Goal: Task Accomplishment & Management: Manage account settings

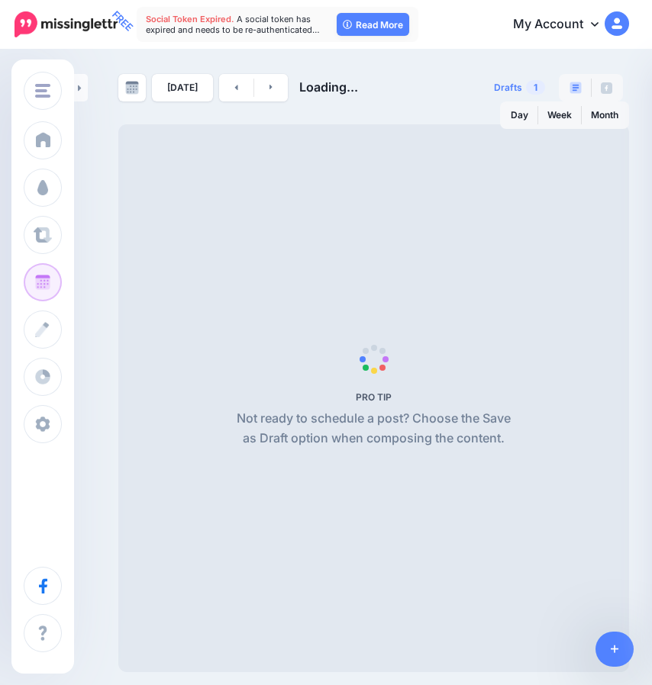
click at [585, 27] on link "My Account" at bounding box center [563, 24] width 131 height 37
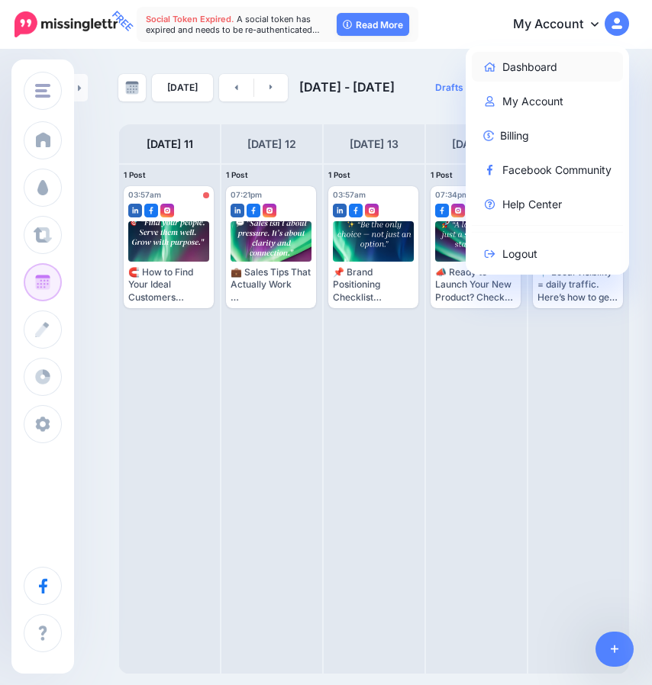
click at [549, 68] on link "Dashboard" at bounding box center [548, 67] width 152 height 30
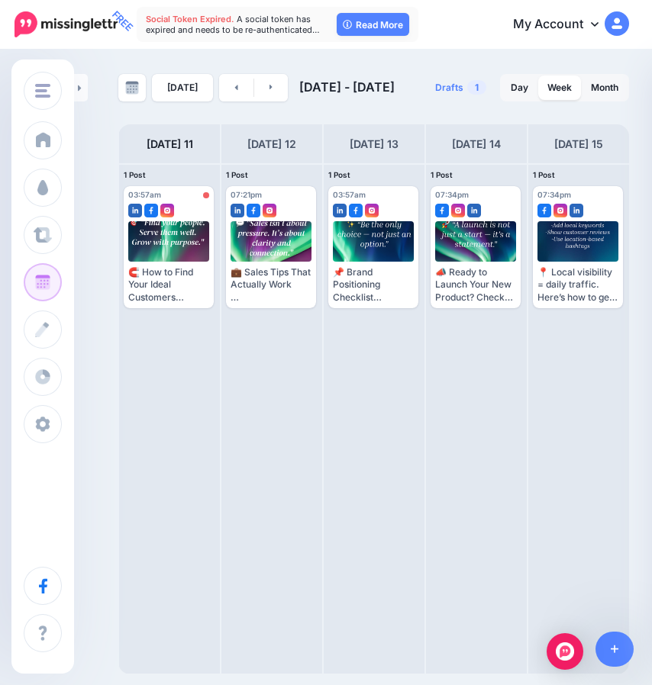
click at [620, 29] on img at bounding box center [616, 23] width 24 height 24
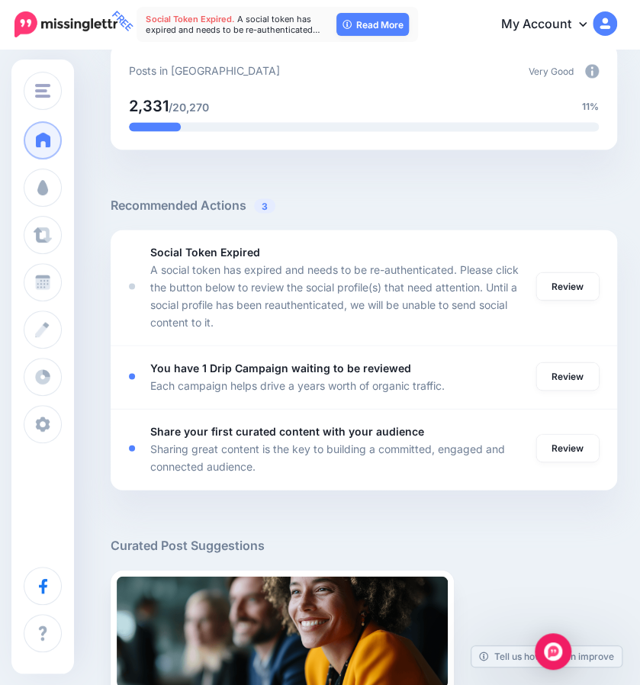
scroll to position [820, 0]
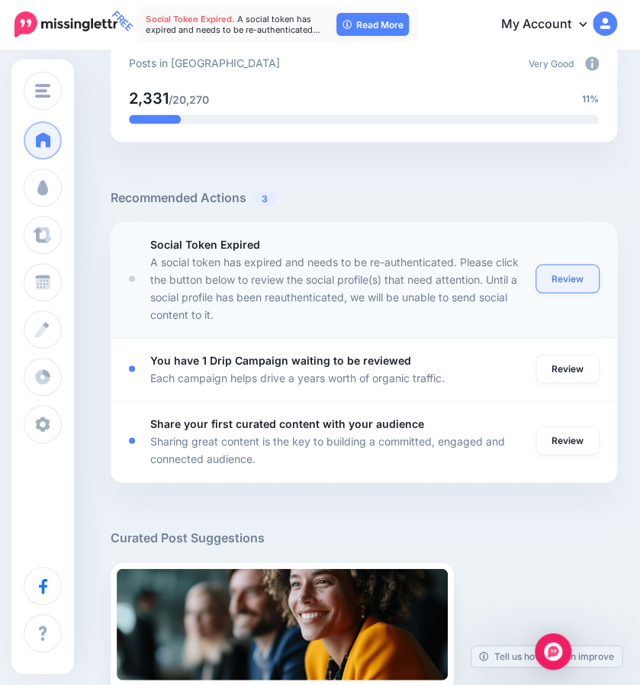
click at [566, 282] on link "Review" at bounding box center [567, 278] width 63 height 27
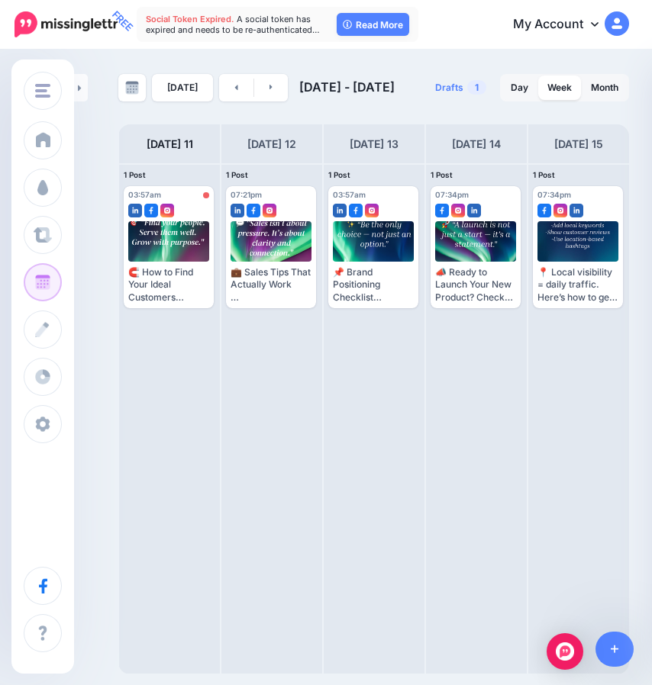
click at [618, 18] on img at bounding box center [616, 23] width 24 height 24
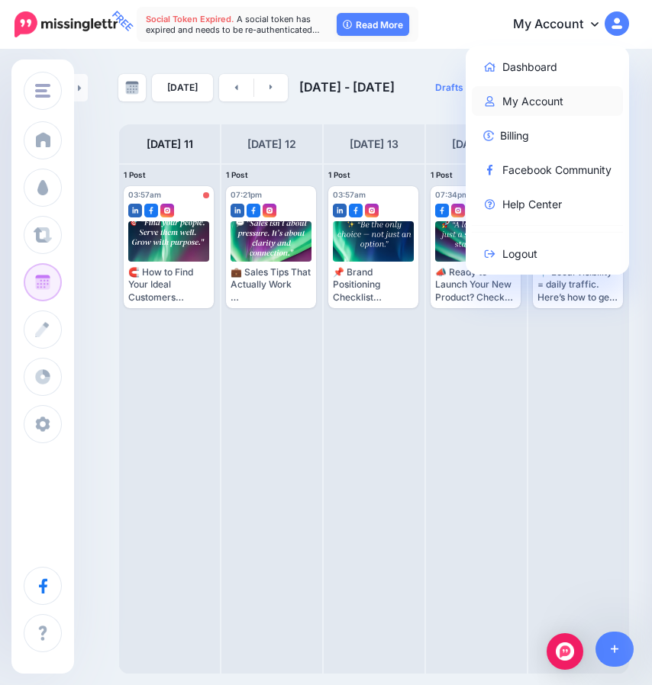
click at [536, 108] on link "My Account" at bounding box center [548, 101] width 152 height 30
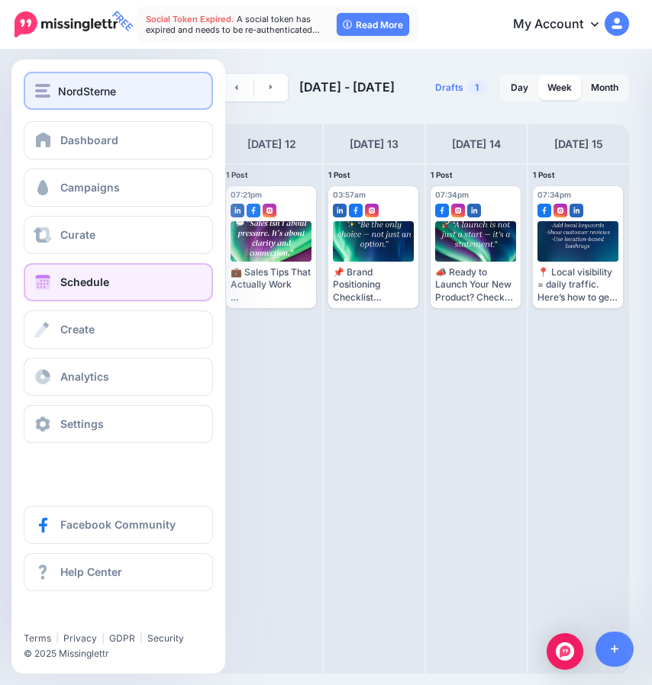
click at [98, 91] on span "NordSterne" at bounding box center [87, 91] width 58 height 18
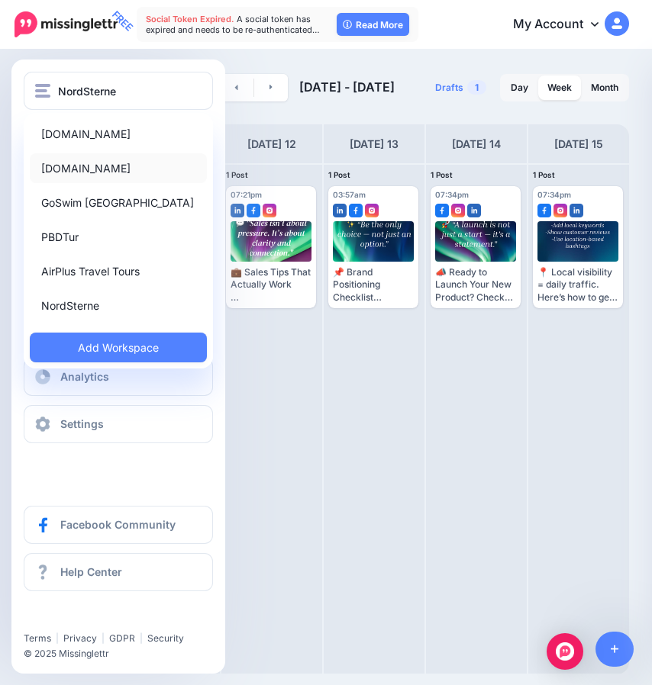
click at [102, 170] on link "[DOMAIN_NAME]" at bounding box center [118, 168] width 177 height 30
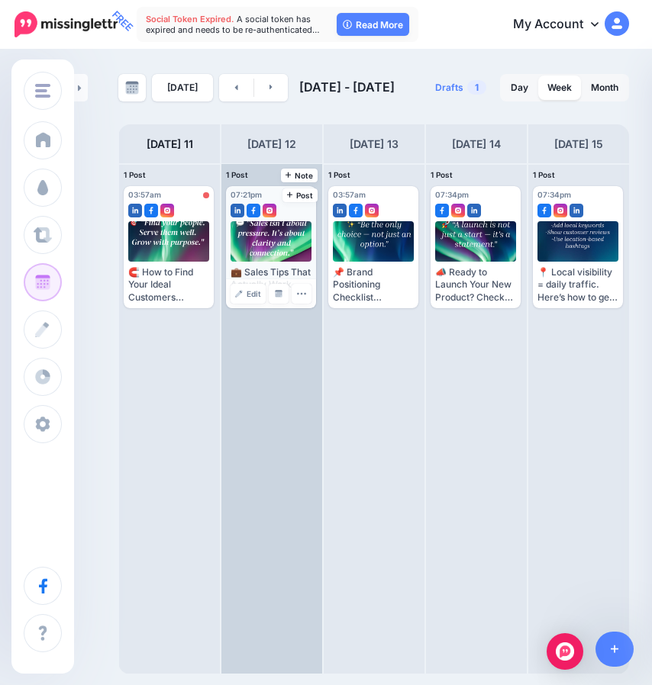
click at [295, 230] on div at bounding box center [271, 241] width 82 height 40
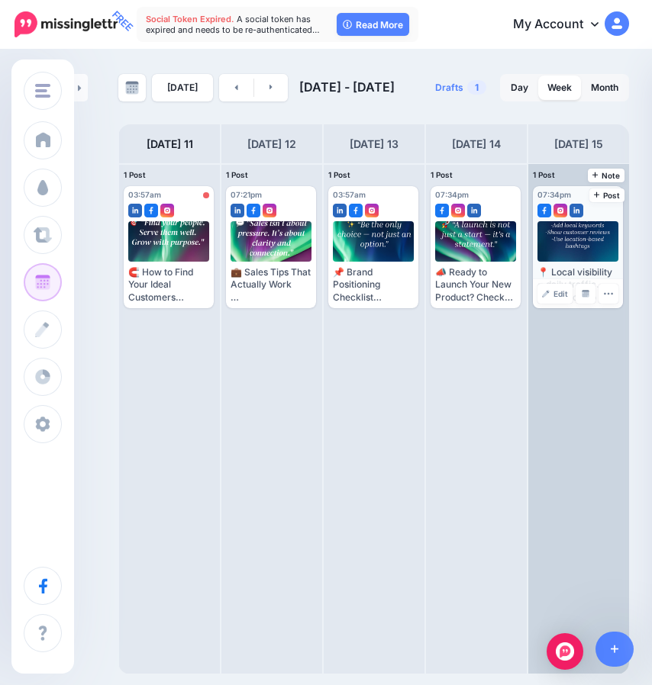
click at [575, 243] on div at bounding box center [578, 241] width 82 height 40
click at [560, 291] on span "Edit" at bounding box center [560, 294] width 14 height 8
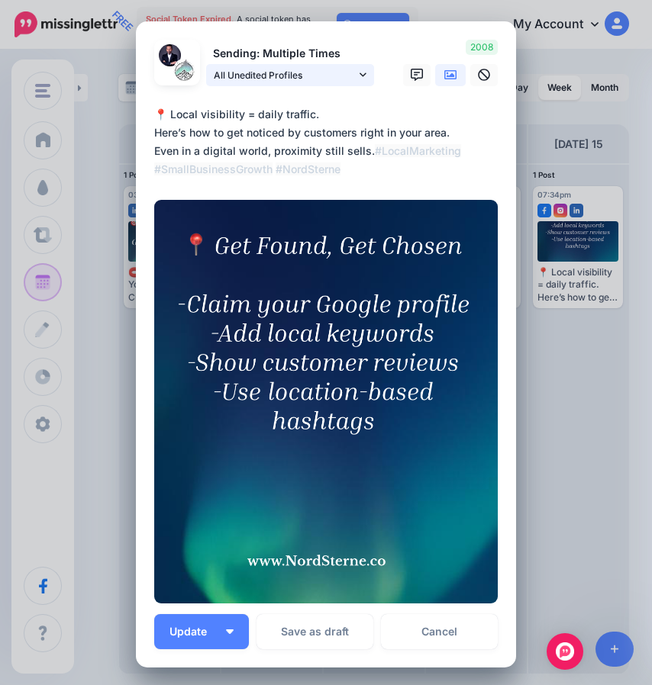
click at [301, 83] on span "All Unedited Profiles" at bounding box center [285, 75] width 142 height 16
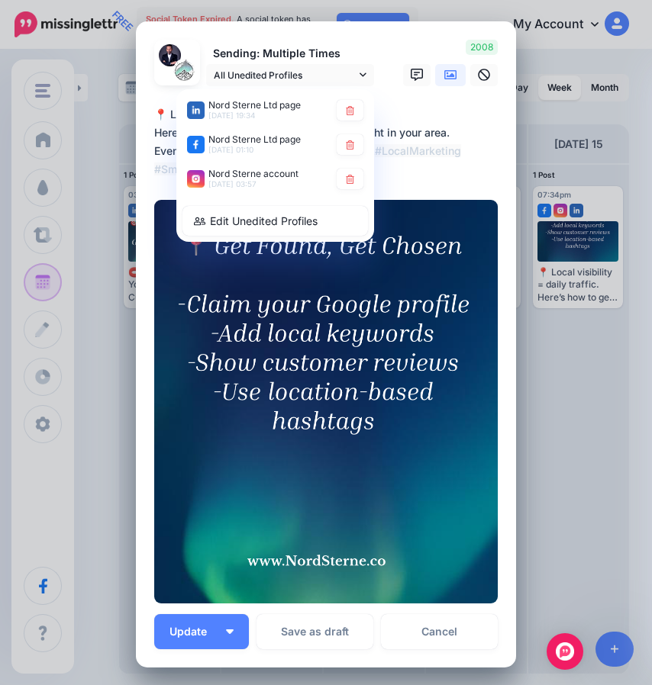
click at [561, 132] on div "Edit Post Loading Sending: Multiple Times All Unedited Profiles" at bounding box center [326, 342] width 652 height 685
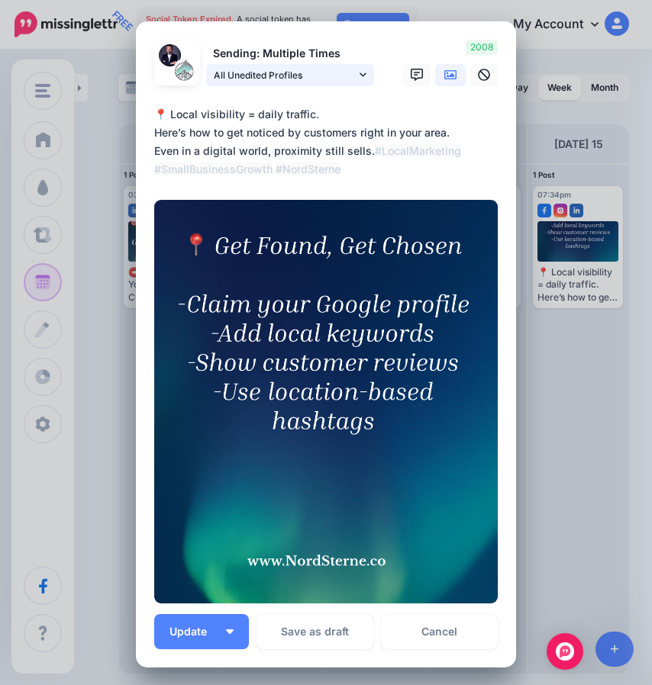
click at [343, 69] on span "All Unedited Profiles" at bounding box center [285, 75] width 142 height 16
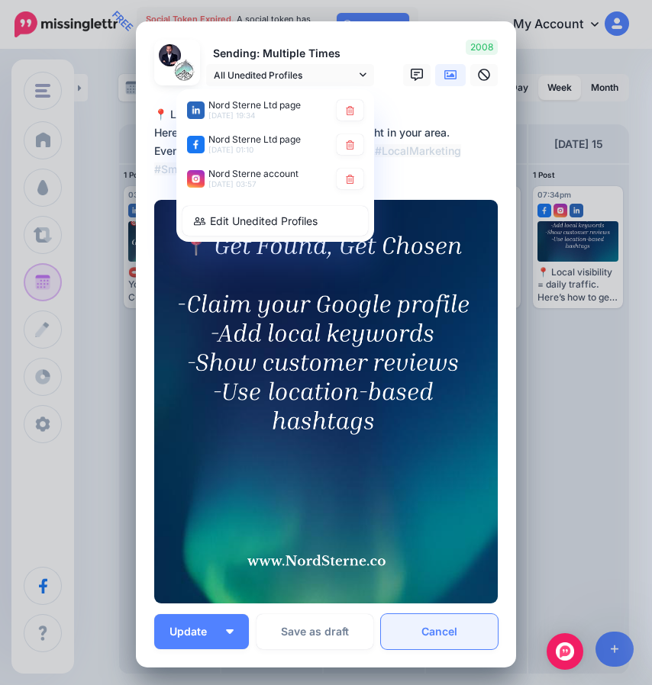
click at [456, 631] on link "Cancel" at bounding box center [439, 631] width 117 height 35
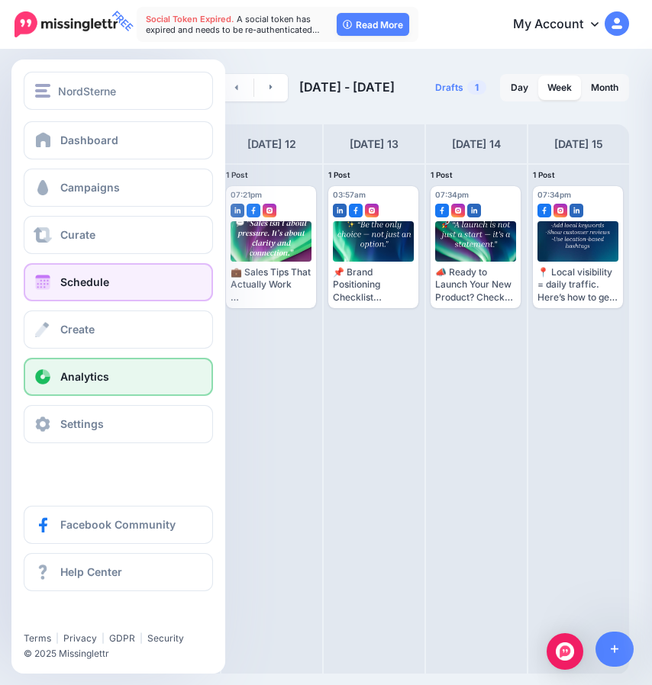
click at [90, 387] on link "Analytics" at bounding box center [118, 377] width 189 height 38
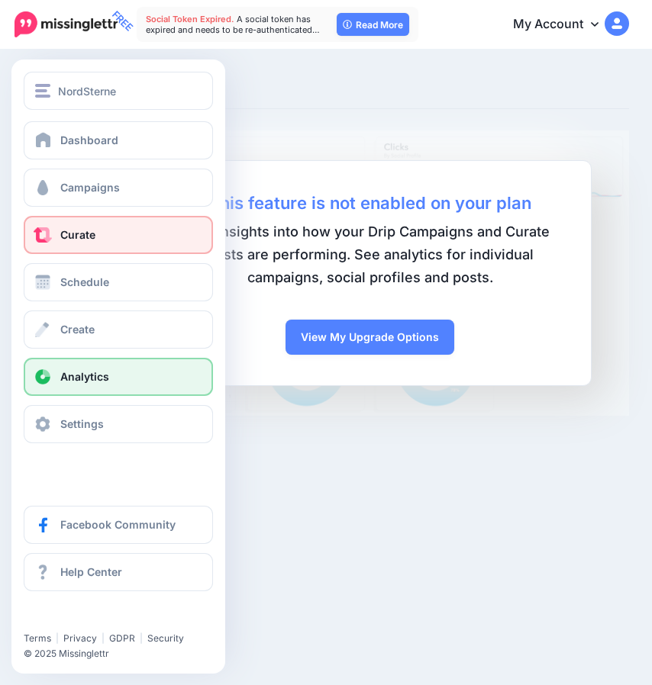
click at [83, 233] on span "Curate" at bounding box center [77, 234] width 35 height 13
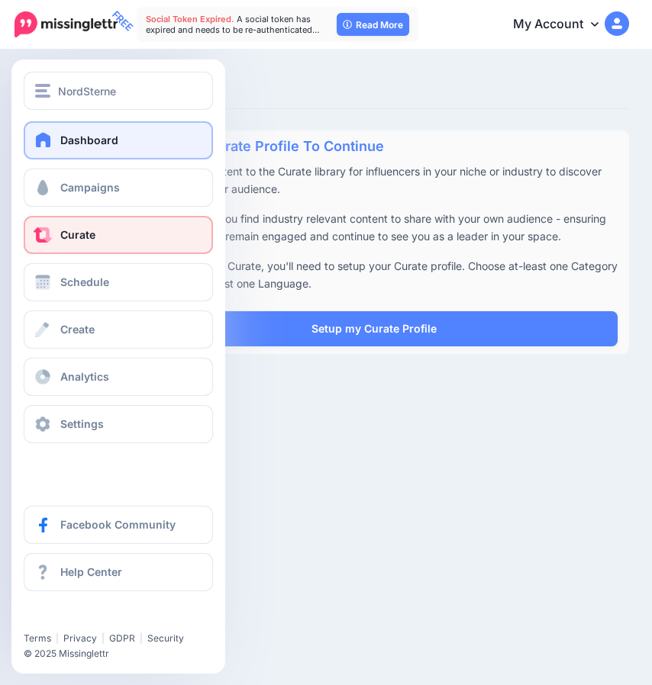
click at [63, 123] on link "Dashboard" at bounding box center [118, 140] width 189 height 38
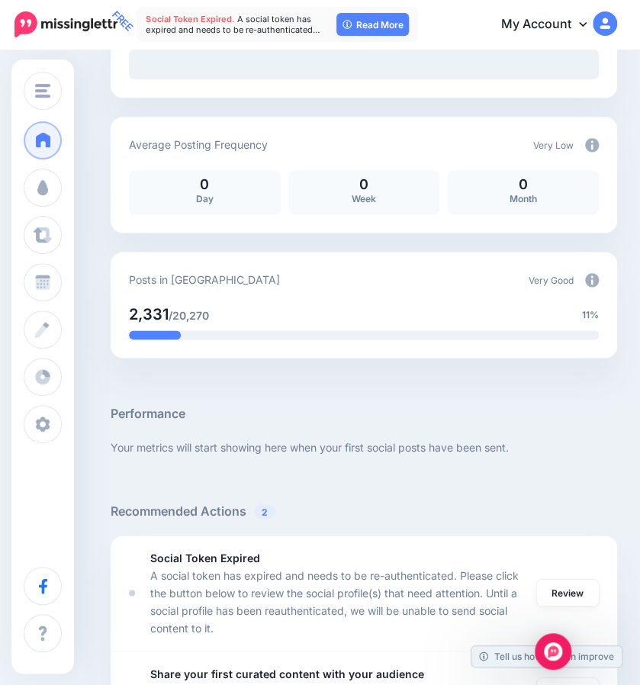
scroll to position [208, 0]
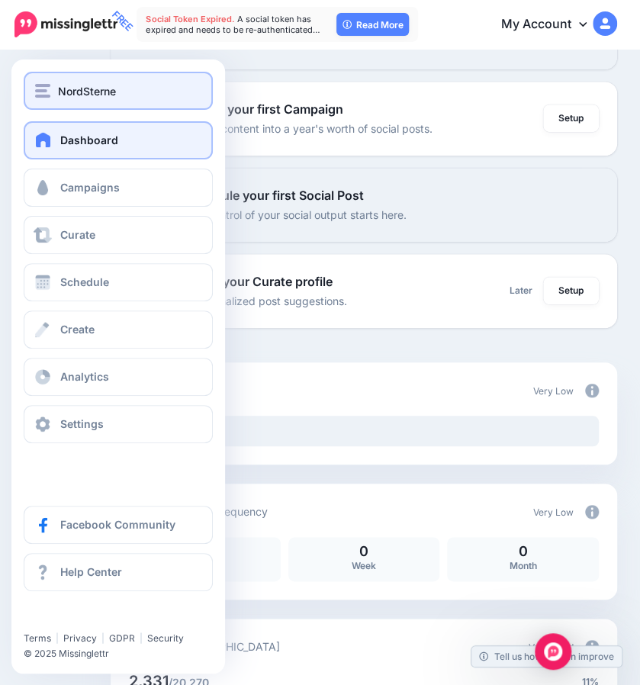
click at [50, 108] on button "NordSterne" at bounding box center [118, 91] width 189 height 38
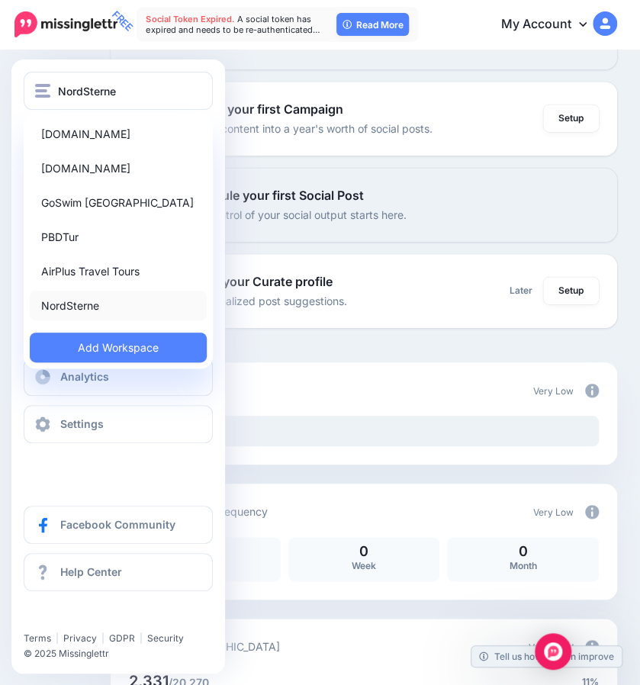
click at [60, 301] on link "NordSterne" at bounding box center [118, 306] width 177 height 30
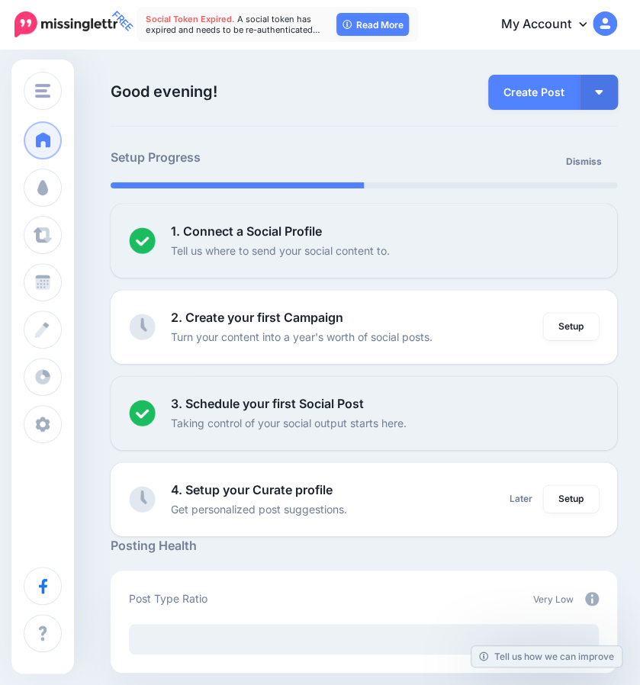
click at [612, 28] on img at bounding box center [605, 23] width 24 height 24
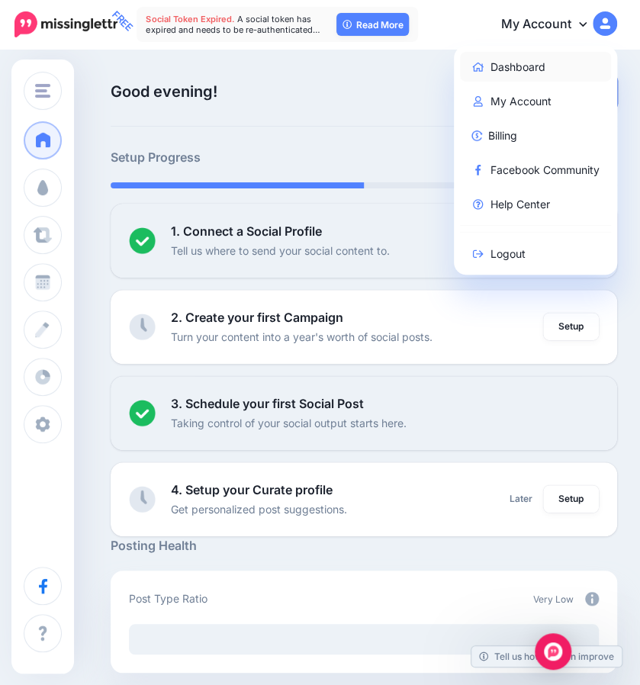
click at [543, 65] on link "Dashboard" at bounding box center [536, 67] width 152 height 30
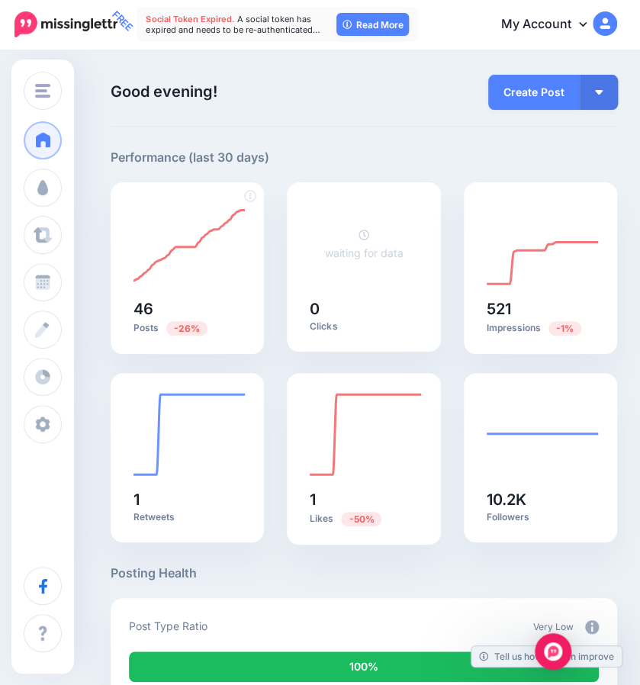
click at [176, 323] on span "-26%" at bounding box center [186, 328] width 41 height 14
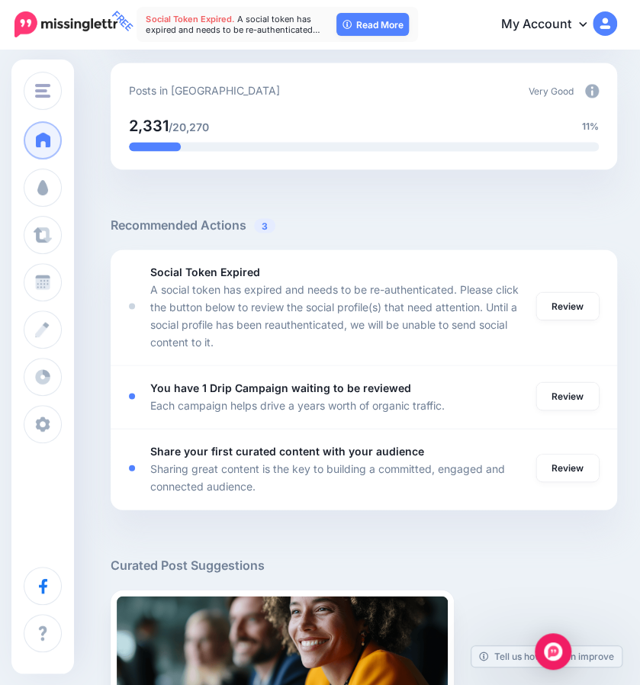
scroll to position [804, 0]
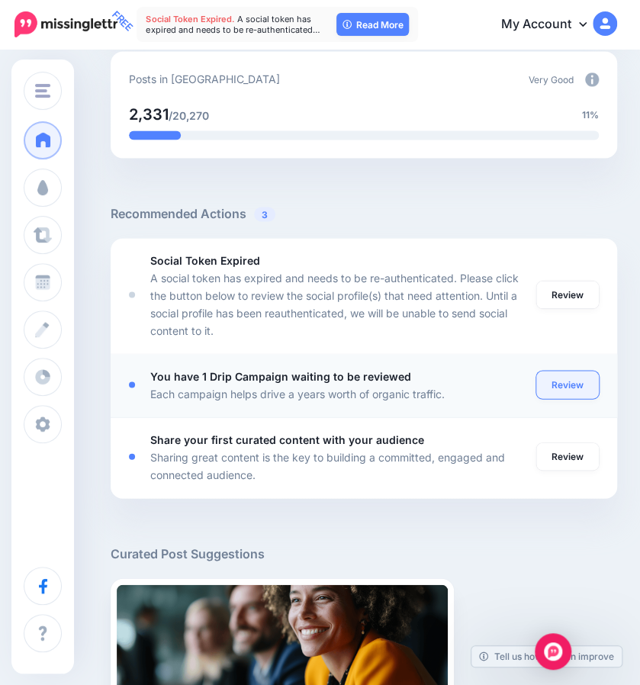
click at [586, 385] on link "Review" at bounding box center [567, 384] width 63 height 27
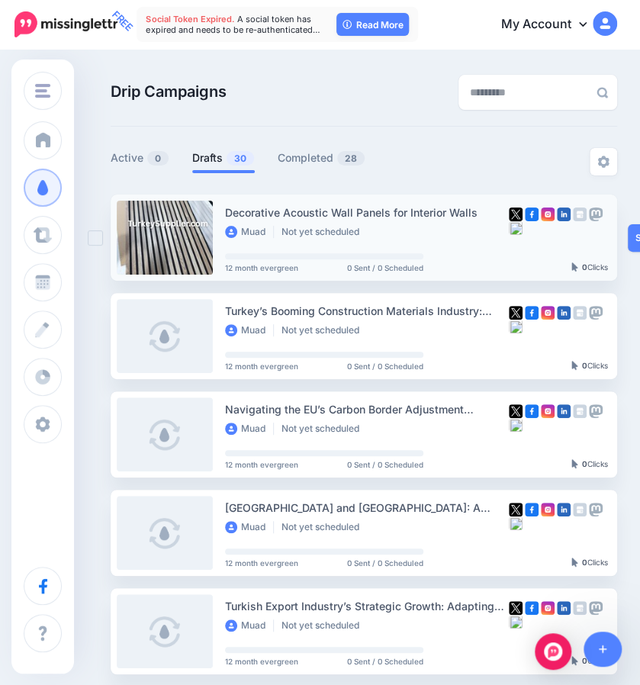
click at [152, 223] on link at bounding box center [165, 238] width 96 height 74
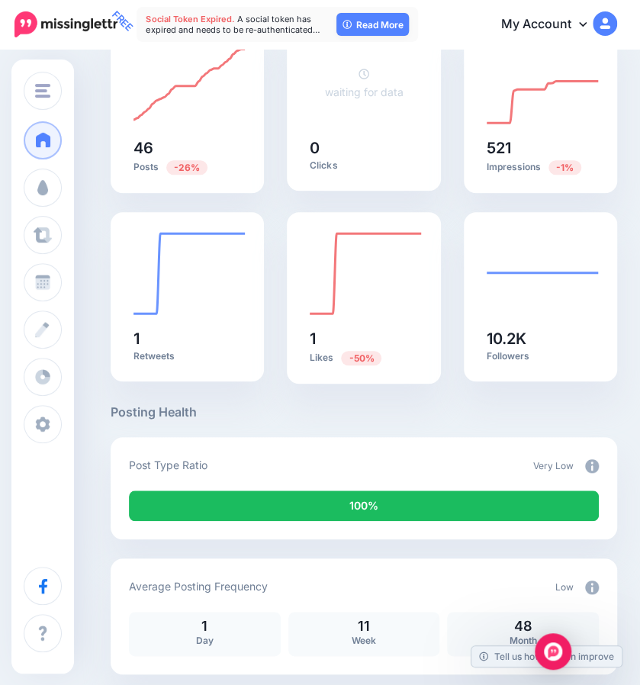
scroll to position [162, 0]
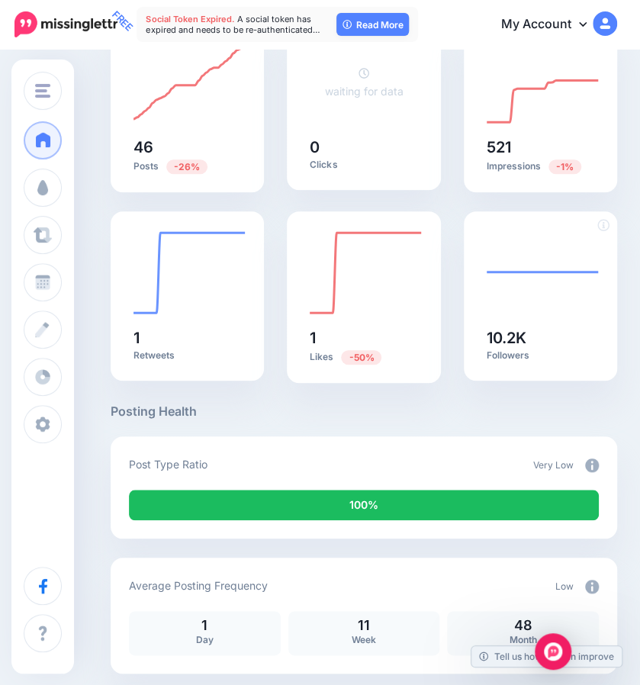
click at [515, 343] on h5 "10.2K" at bounding box center [541, 337] width 108 height 15
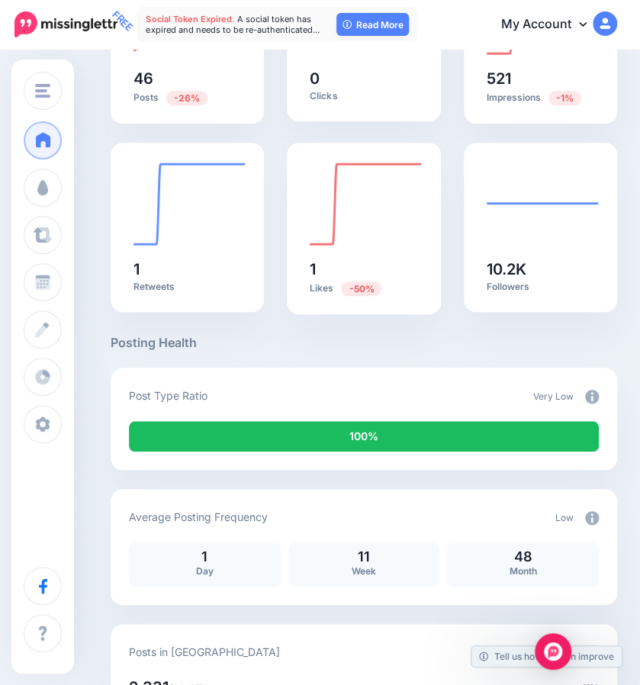
click at [599, 395] on img at bounding box center [592, 397] width 14 height 14
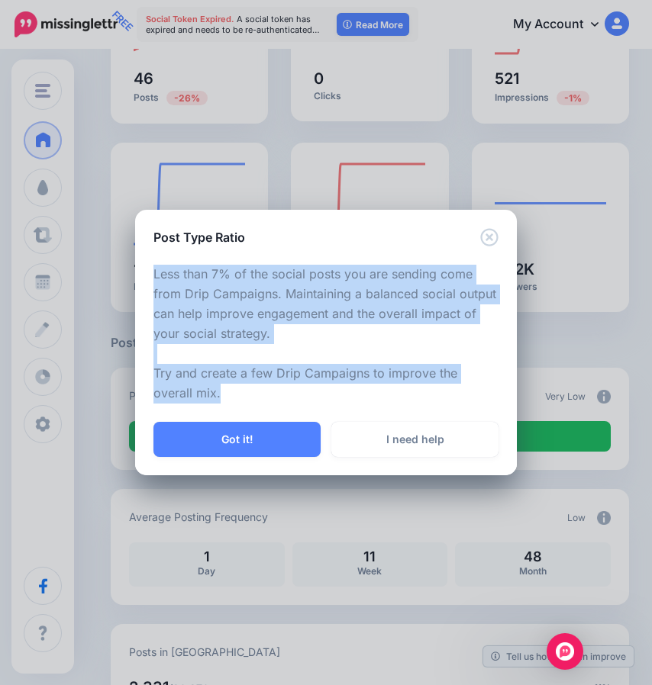
drag, startPoint x: 176, startPoint y: 396, endPoint x: 144, endPoint y: 269, distance: 130.7
click at [144, 269] on div "Less than 7% of the social posts you are sending come from Drip Campaigns. Main…" at bounding box center [326, 333] width 382 height 175
copy p "Less than 7% of the social posts you are sending come from Drip Campaigns. Main…"
click at [550, 272] on div "Post Type Ratio Less than 7% of the social posts you are sending come from Drip…" at bounding box center [326, 342] width 652 height 685
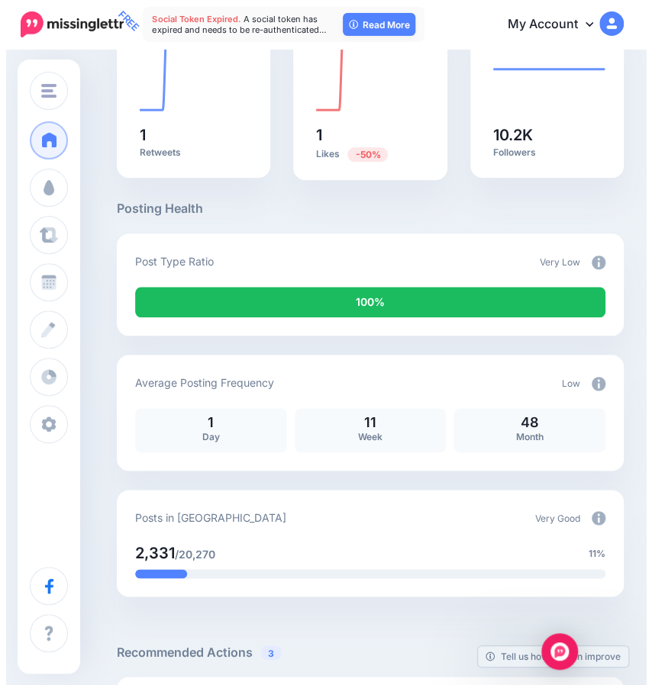
scroll to position [412, 0]
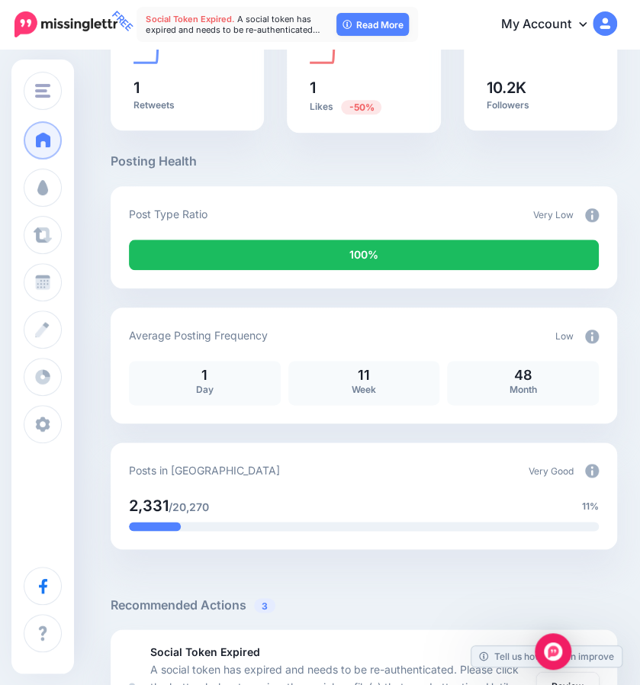
click at [599, 336] on img at bounding box center [592, 337] width 14 height 14
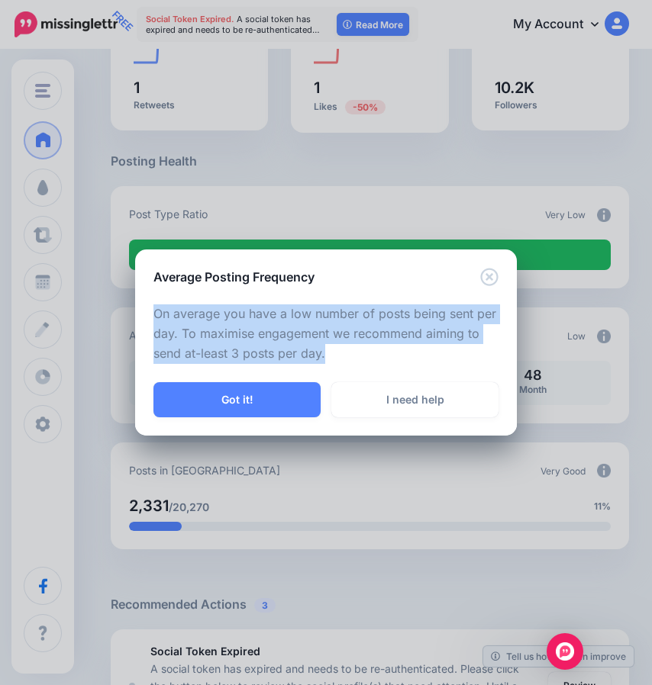
drag, startPoint x: 330, startPoint y: 350, endPoint x: 130, endPoint y: 297, distance: 206.0
click at [130, 297] on div "Average Posting Frequency On average you have a low number of posts being sent …" at bounding box center [326, 342] width 652 height 685
copy p "On average you have a low number of posts being sent per day. To maximise engag…"
click at [495, 275] on icon "Close" at bounding box center [489, 277] width 18 height 18
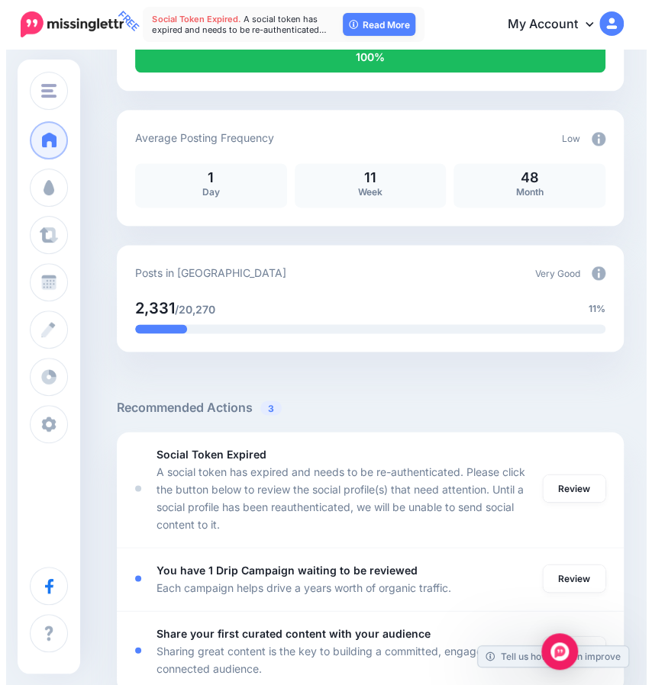
scroll to position [611, 0]
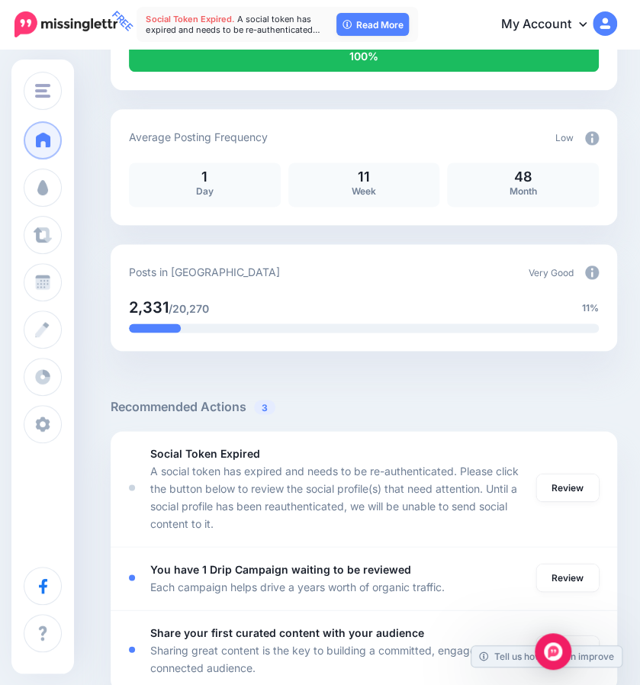
click at [599, 275] on img at bounding box center [592, 273] width 14 height 14
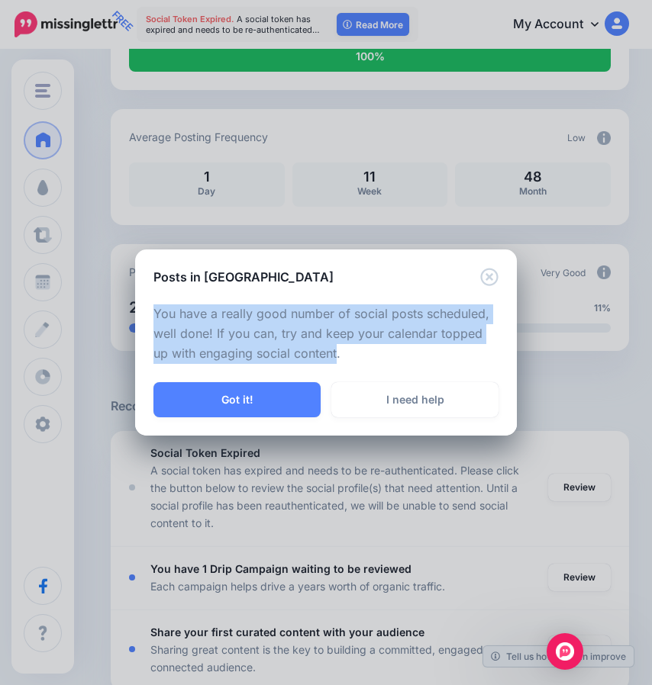
drag, startPoint x: 319, startPoint y: 353, endPoint x: 113, endPoint y: 314, distance: 209.8
click at [113, 314] on div "Posts in Queue You have a really good number of social posts scheduled, well do…" at bounding box center [326, 342] width 652 height 685
copy p "You have a really good number of social posts scheduled, well done! If you can,…"
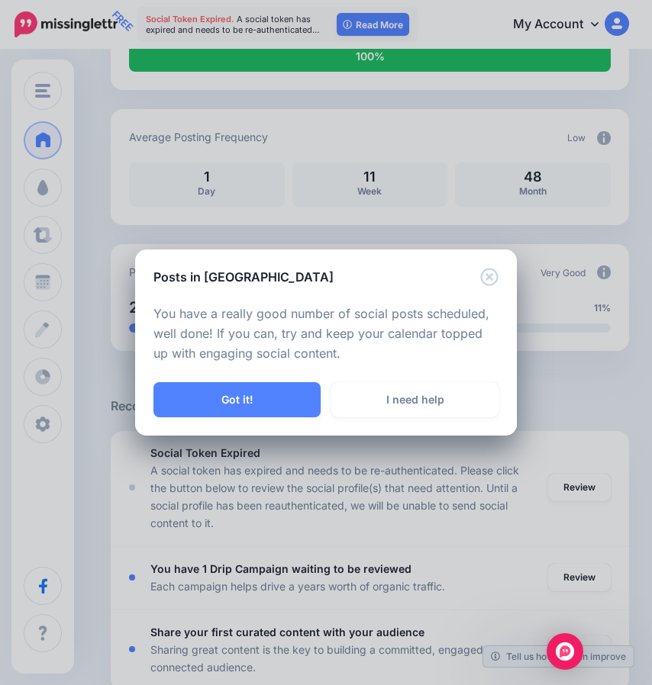
click at [505, 280] on div "Posts in Queue" at bounding box center [326, 268] width 382 height 37
click at [499, 281] on div "Posts in Queue" at bounding box center [326, 268] width 382 height 37
click at [488, 279] on icon "Close" at bounding box center [489, 277] width 18 height 18
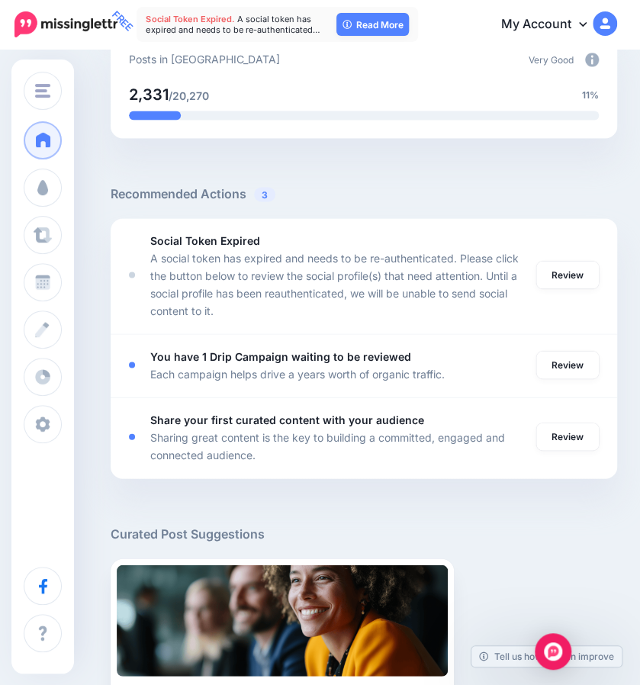
scroll to position [830, 0]
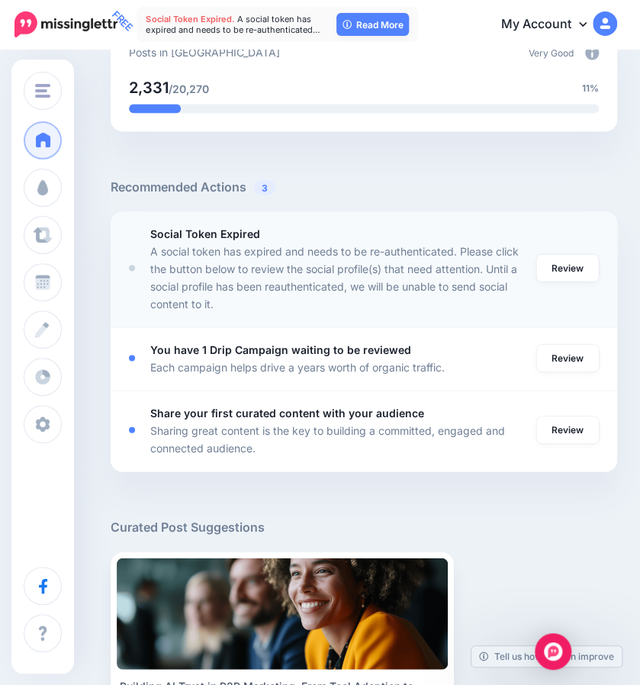
drag, startPoint x: 257, startPoint y: 446, endPoint x: 116, endPoint y: 218, distance: 268.3
click at [116, 218] on ul "Social Token Expired A social token has expired and needs to be re-authenticate…" at bounding box center [364, 341] width 507 height 260
copy ul "Social Token Expired A social token has expired and needs to be re-authenticate…"
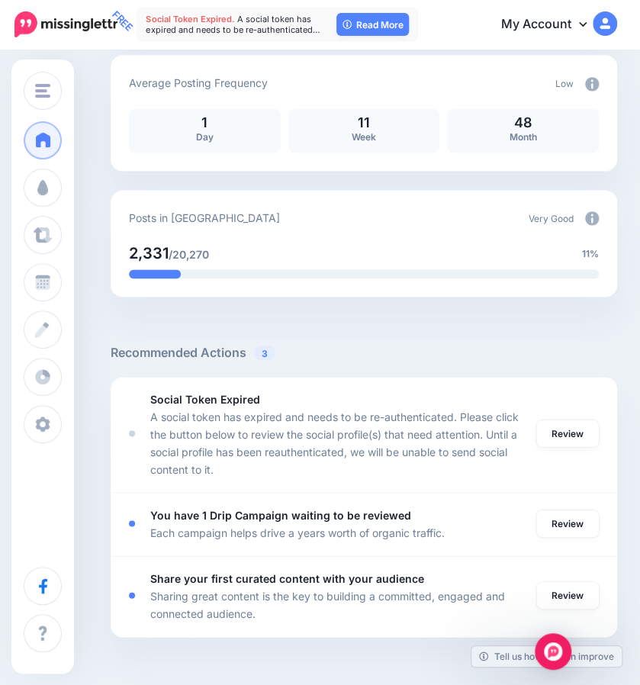
scroll to position [665, 0]
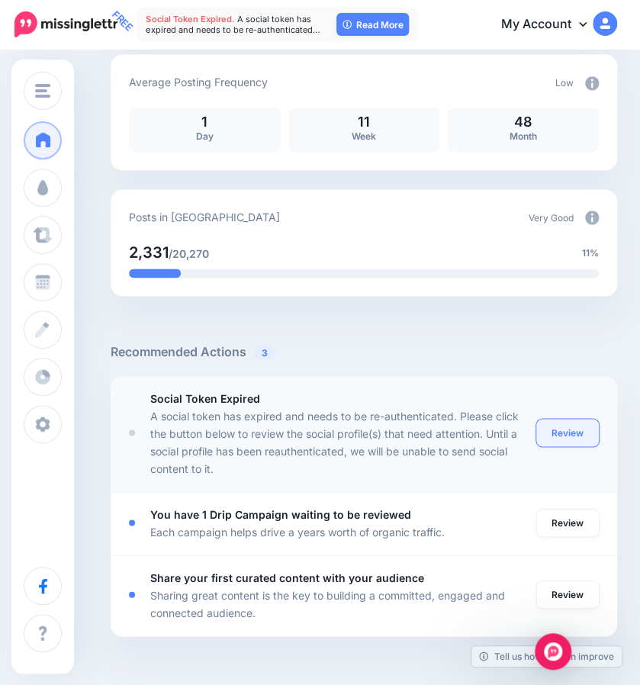
click at [587, 439] on link "Review" at bounding box center [567, 432] width 63 height 27
click at [520, 341] on div at bounding box center [364, 319] width 507 height 46
click at [572, 419] on link "Review" at bounding box center [567, 432] width 63 height 27
click at [572, 440] on link "Review" at bounding box center [567, 432] width 63 height 27
click at [380, 24] on link "Read More" at bounding box center [373, 24] width 72 height 23
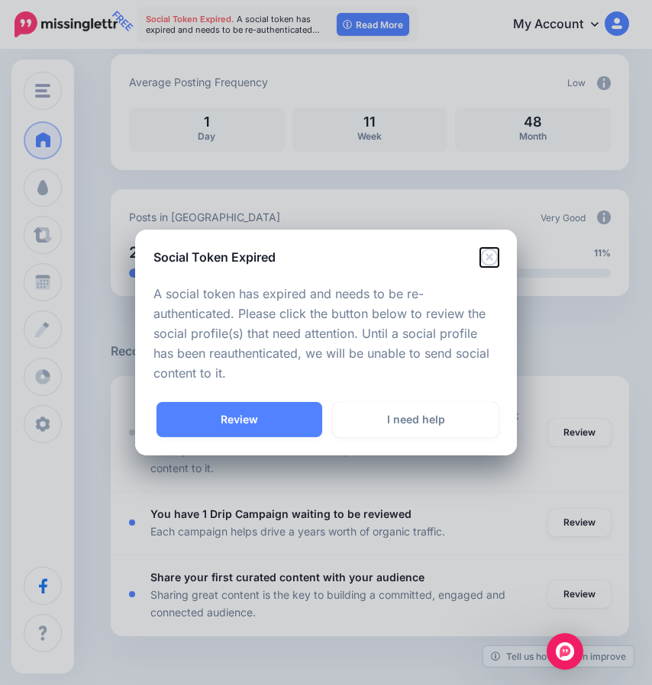
click at [485, 259] on icon "Close" at bounding box center [489, 257] width 18 height 18
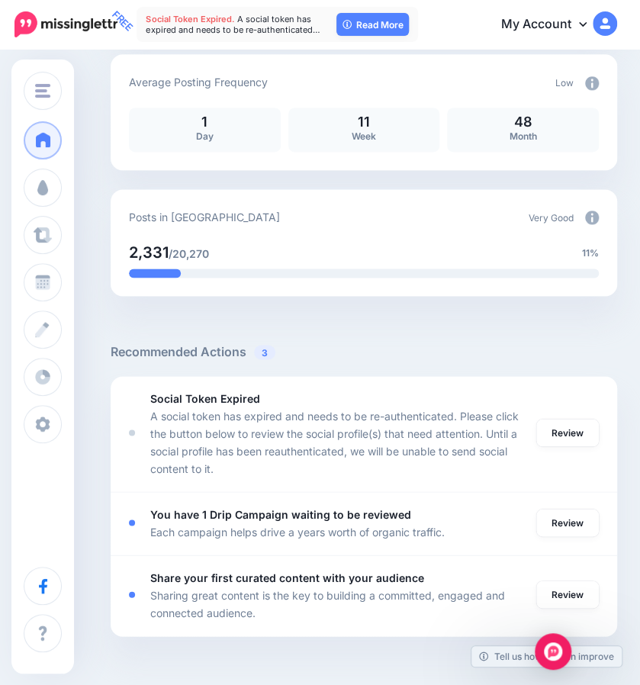
click at [608, 27] on img at bounding box center [605, 23] width 24 height 24
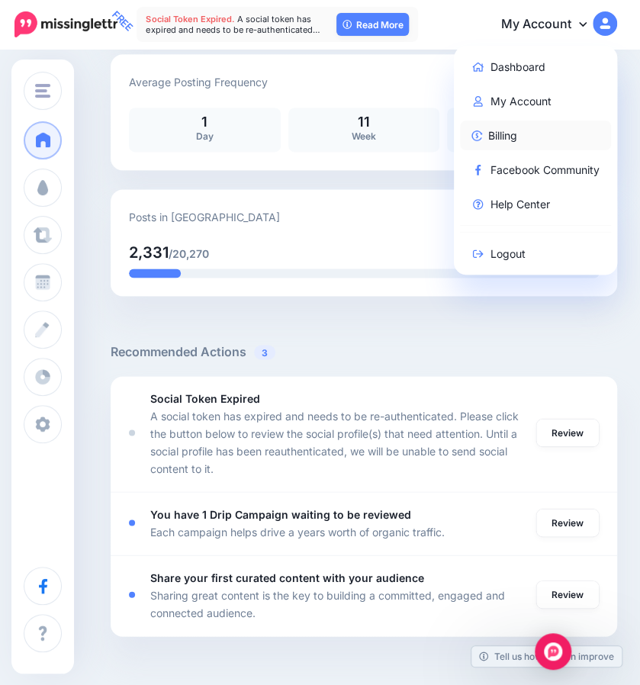
click at [527, 135] on link "Billing" at bounding box center [536, 136] width 152 height 30
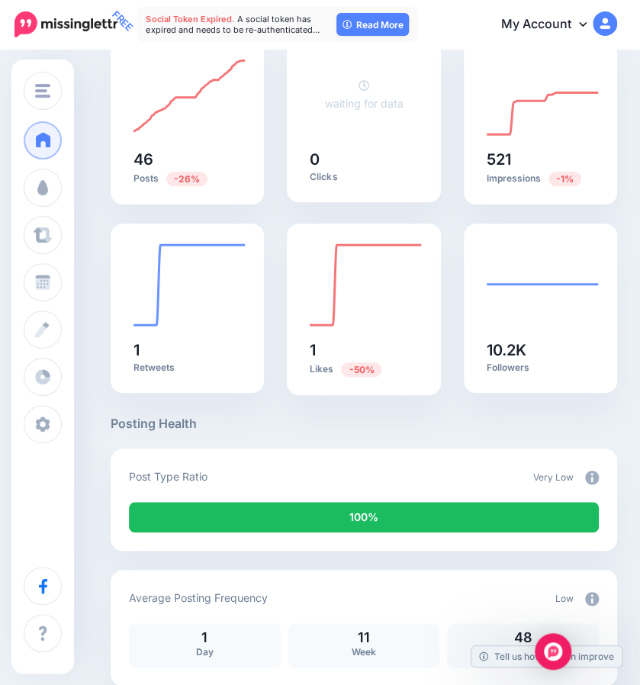
scroll to position [0, 0]
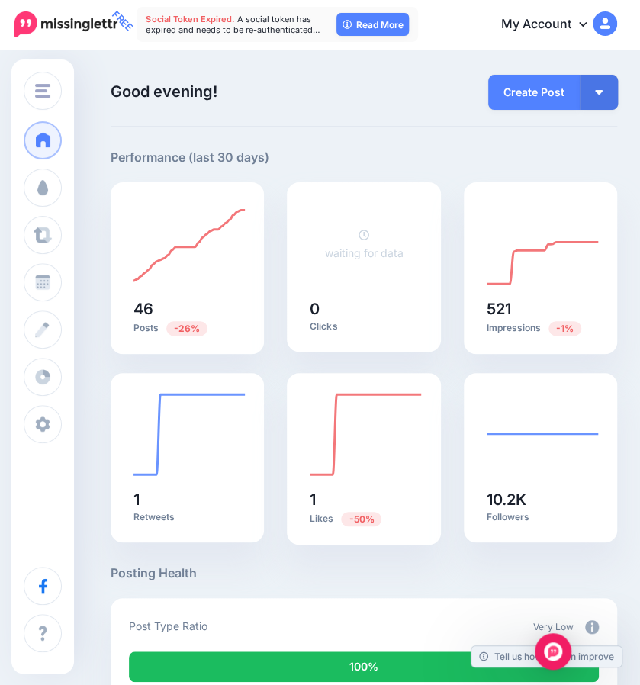
click at [53, 24] on img at bounding box center [65, 24] width 103 height 26
click at [611, 36] on link "My Account" at bounding box center [551, 24] width 131 height 37
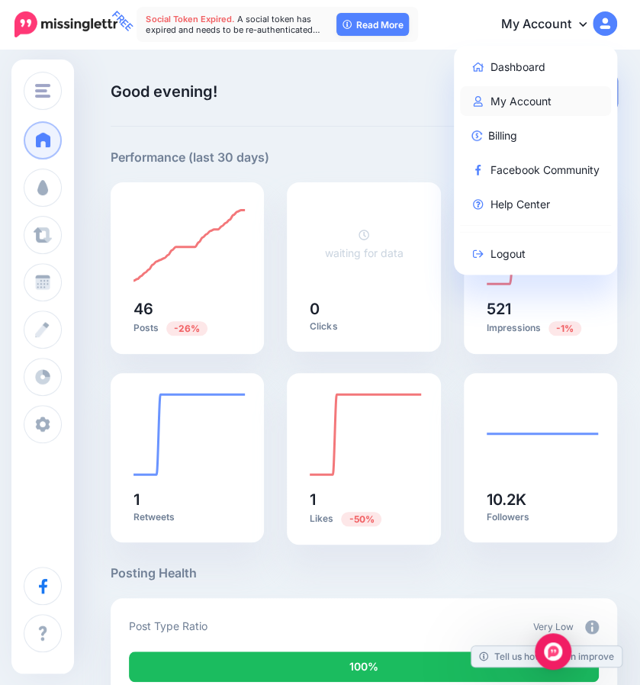
click at [515, 110] on link "My Account" at bounding box center [536, 101] width 152 height 30
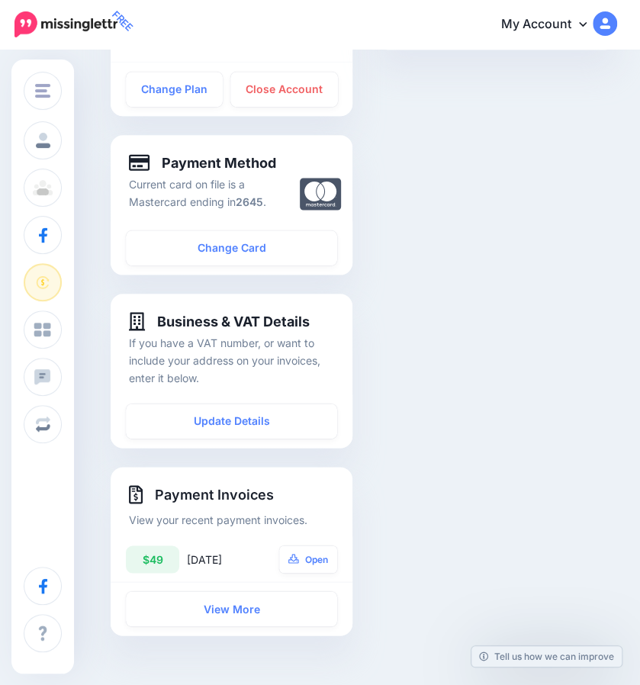
scroll to position [541, 0]
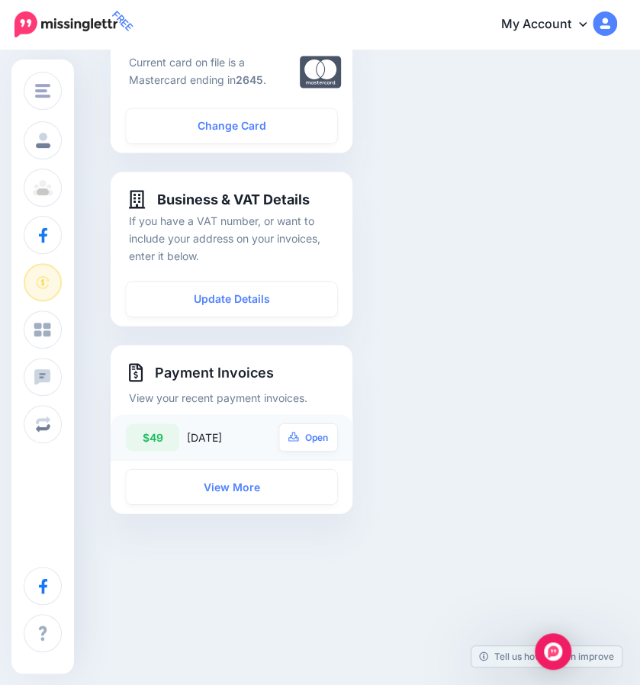
click at [156, 437] on div "$49" at bounding box center [152, 437] width 53 height 27
click at [319, 443] on link "Open" at bounding box center [308, 437] width 58 height 27
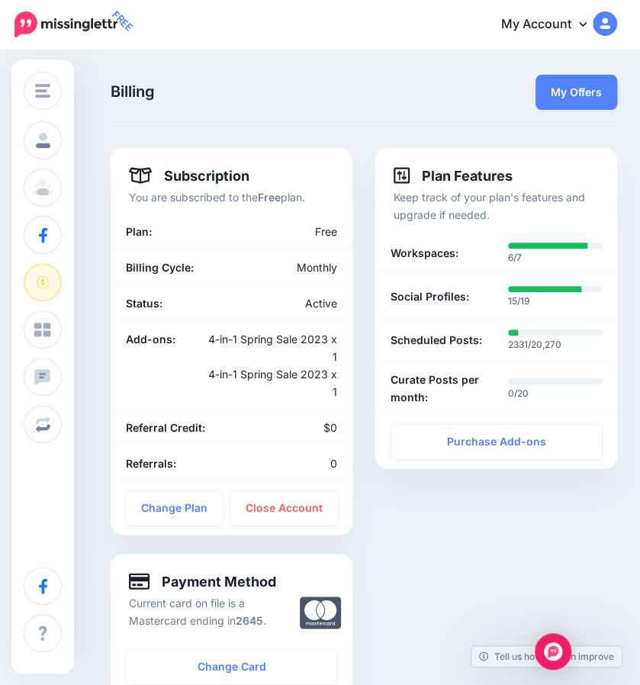
scroll to position [1, 0]
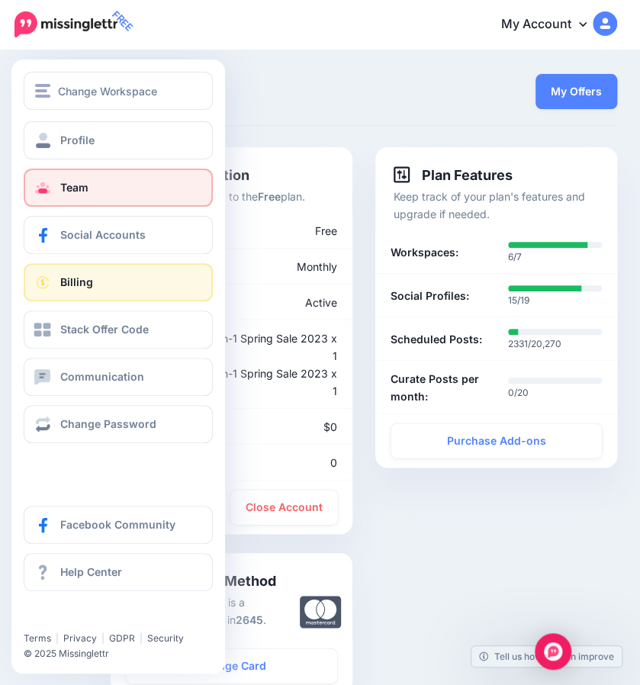
click at [53, 184] on link "Team" at bounding box center [118, 188] width 189 height 38
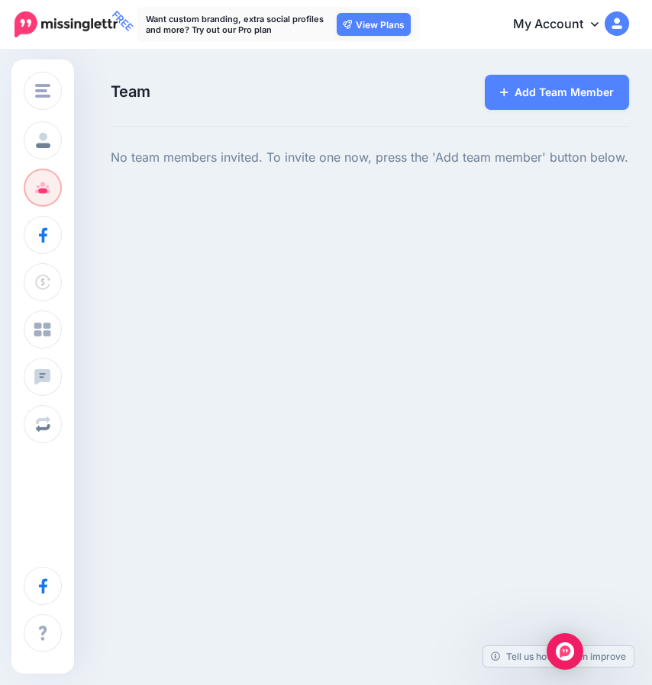
click at [153, 286] on div "Change Workspace [DOMAIN_NAME] [DOMAIN_NAME] GoSwim [GEOGRAPHIC_DATA] PBDTur Ai…" at bounding box center [326, 195] width 652 height 289
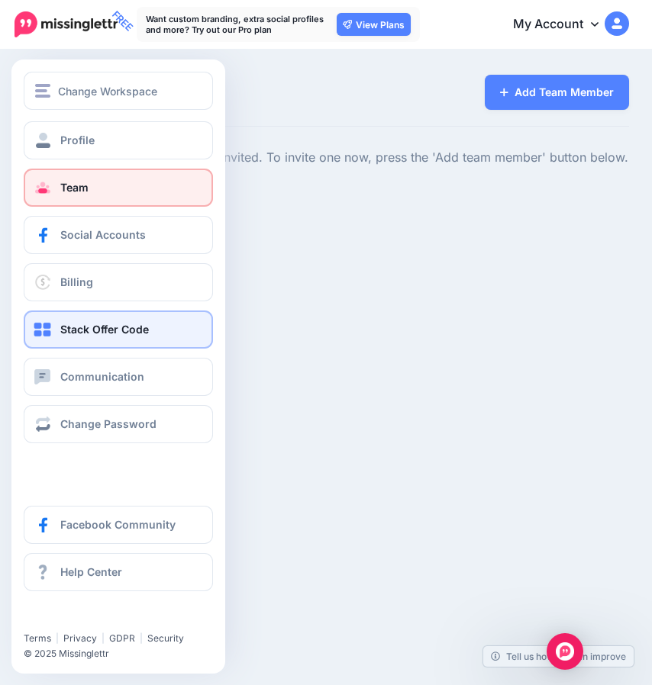
click at [66, 332] on span "Stack Offer Code" at bounding box center [104, 329] width 89 height 13
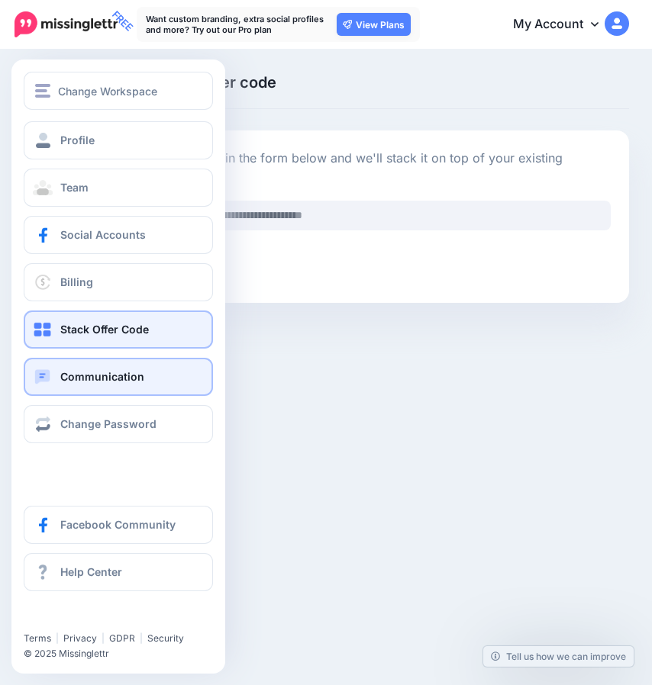
click at [53, 376] on link "Communication" at bounding box center [118, 377] width 189 height 38
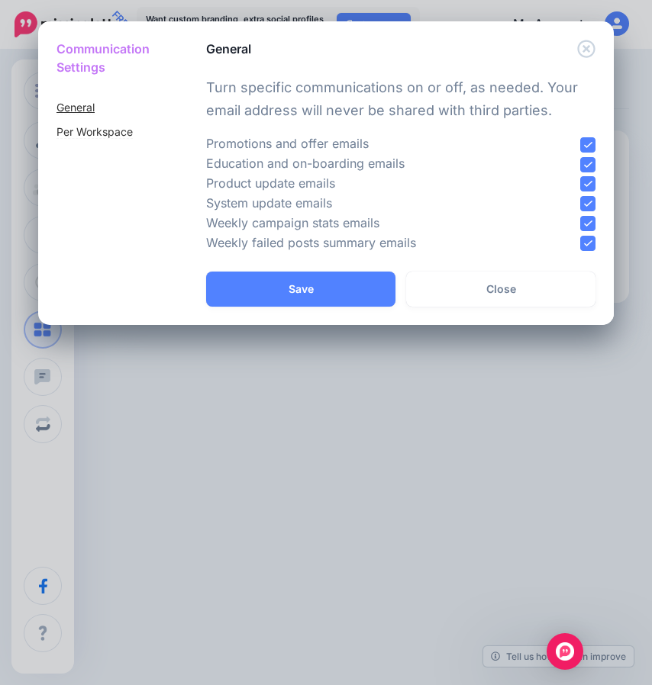
click at [82, 103] on link "General" at bounding box center [75, 108] width 38 height 14
click at [86, 132] on link "Per Workspace" at bounding box center [94, 132] width 76 height 14
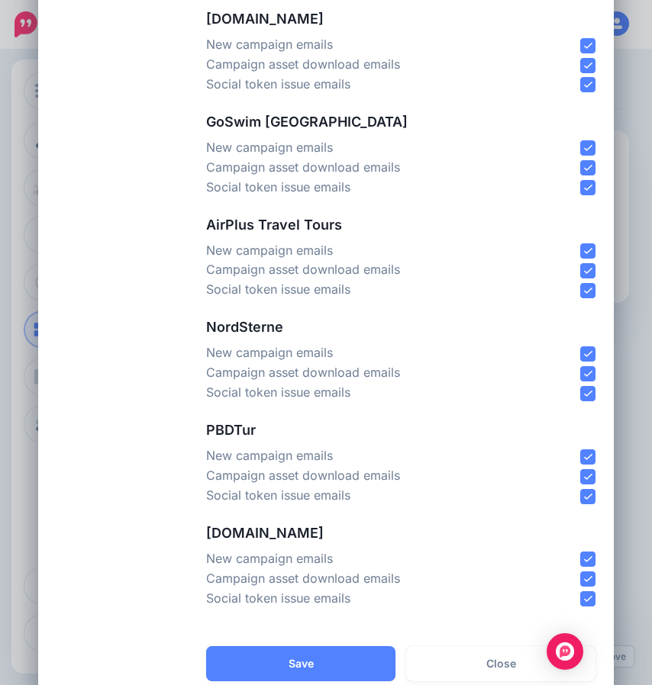
scroll to position [205, 0]
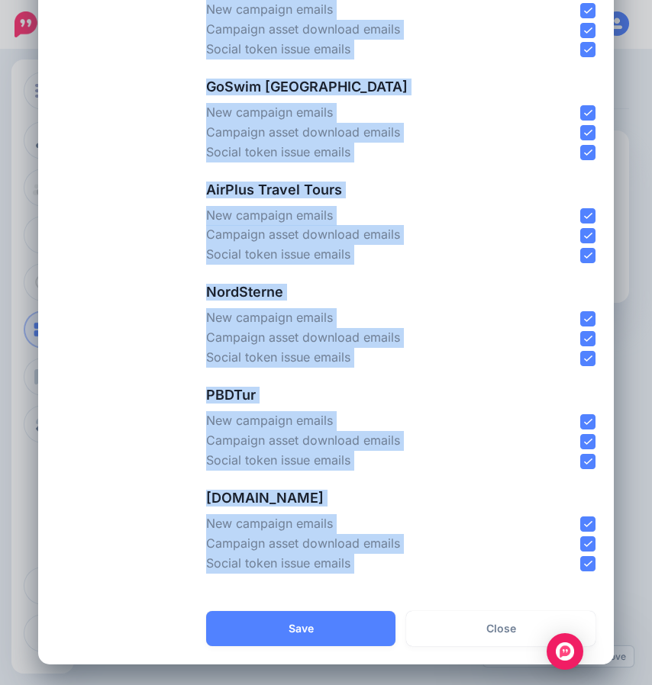
drag, startPoint x: 201, startPoint y: 77, endPoint x: 418, endPoint y: 575, distance: 543.7
click at [418, 575] on div "Turn specific communications on or off for each of the Workspaces you have crea…" at bounding box center [401, 232] width 426 height 758
copy div "Turn specific communications on or off for each of the Workspaces you have crea…"
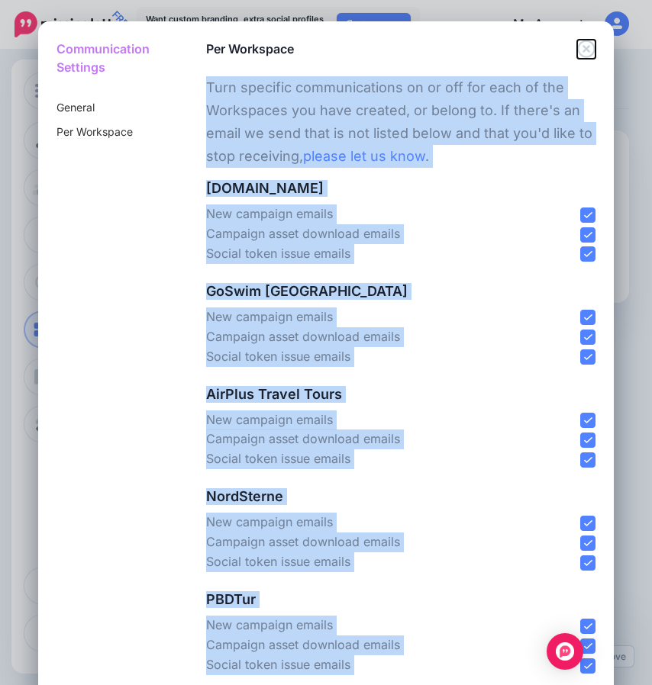
click at [578, 50] on icon "Close" at bounding box center [586, 49] width 18 height 18
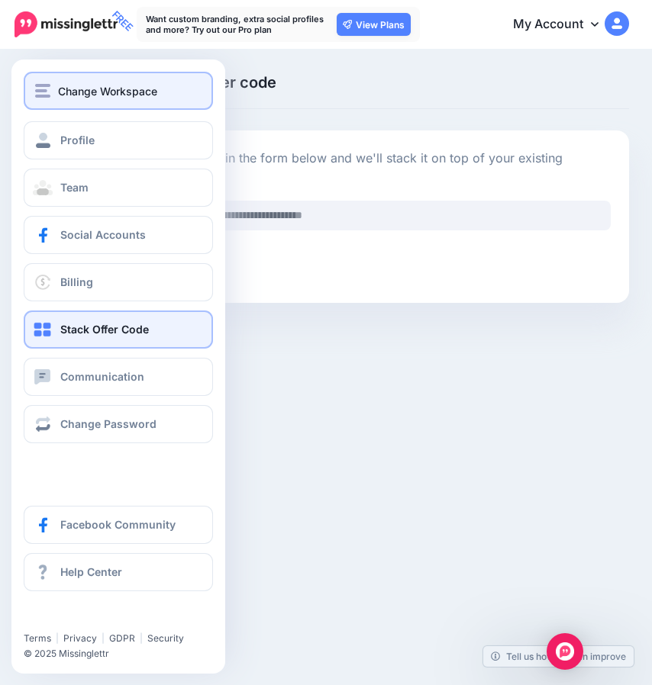
click at [56, 86] on div "Change Workspace" at bounding box center [118, 91] width 166 height 18
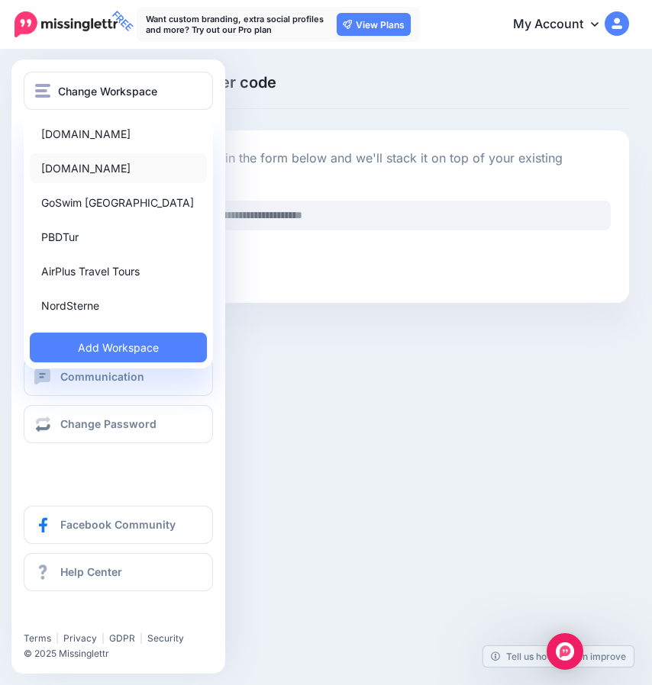
click at [68, 169] on link "[DOMAIN_NAME]" at bounding box center [118, 168] width 177 height 30
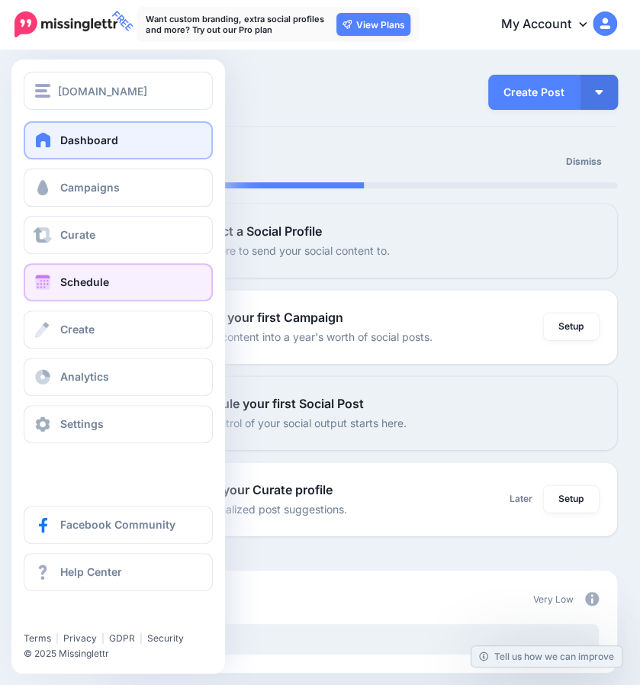
click at [74, 283] on span "Schedule" at bounding box center [84, 281] width 49 height 13
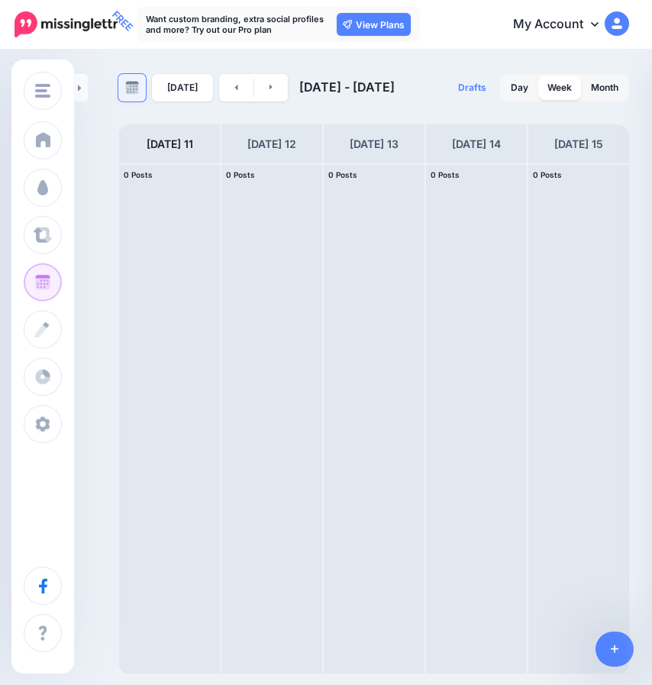
click at [125, 90] on img at bounding box center [132, 88] width 14 height 14
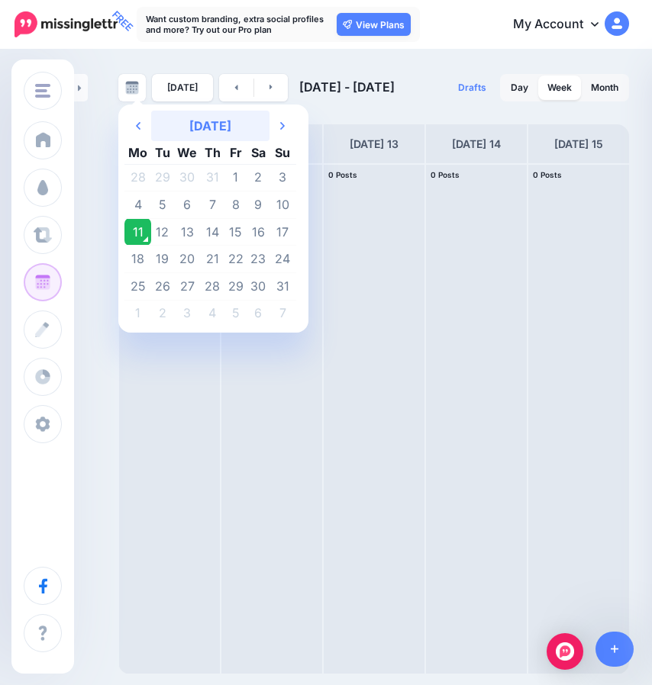
click at [194, 125] on th "[DATE]" at bounding box center [210, 126] width 118 height 31
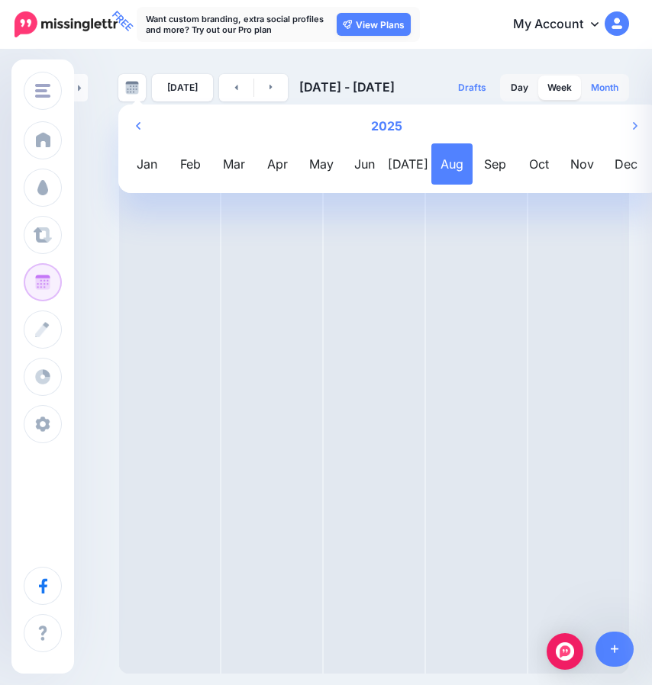
click at [609, 86] on link "Month" at bounding box center [605, 88] width 46 height 24
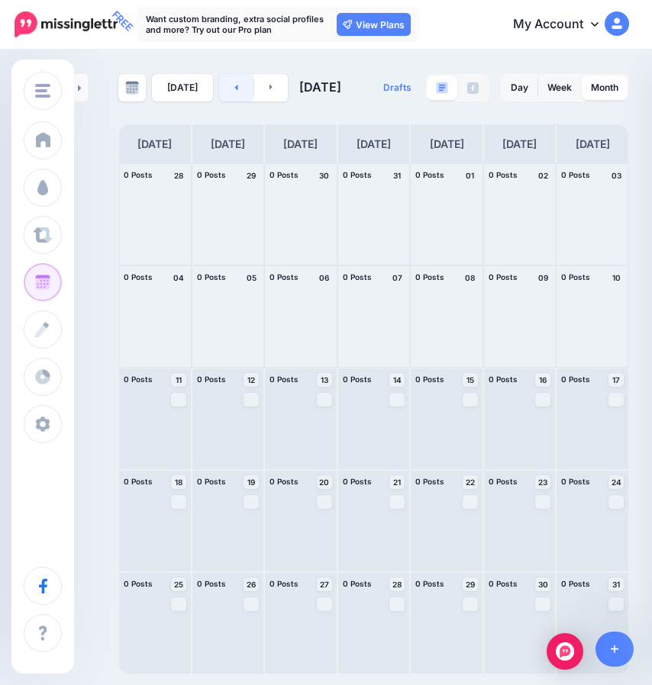
click at [221, 89] on link at bounding box center [236, 87] width 34 height 27
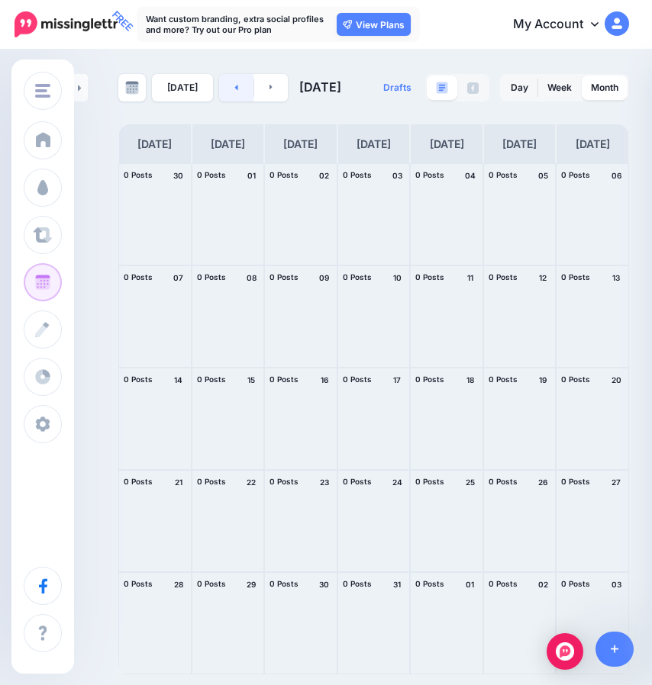
click at [237, 91] on link at bounding box center [236, 87] width 34 height 27
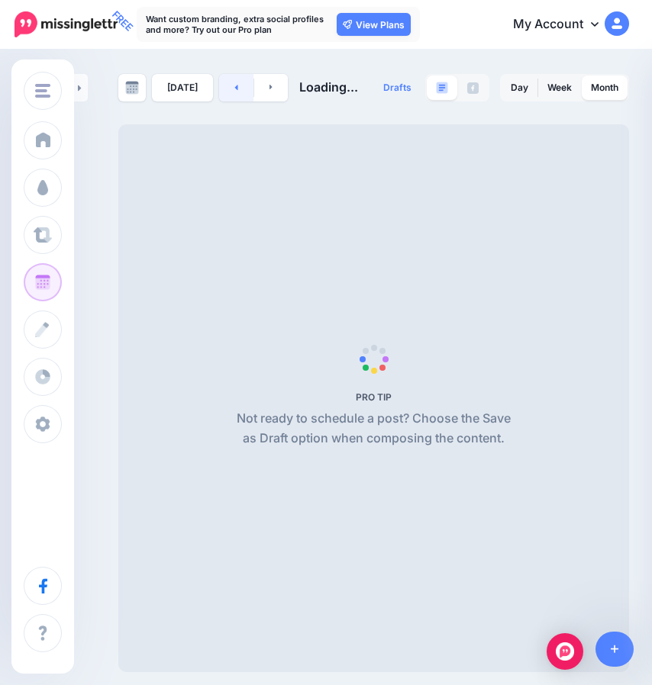
click at [237, 91] on link at bounding box center [236, 87] width 34 height 27
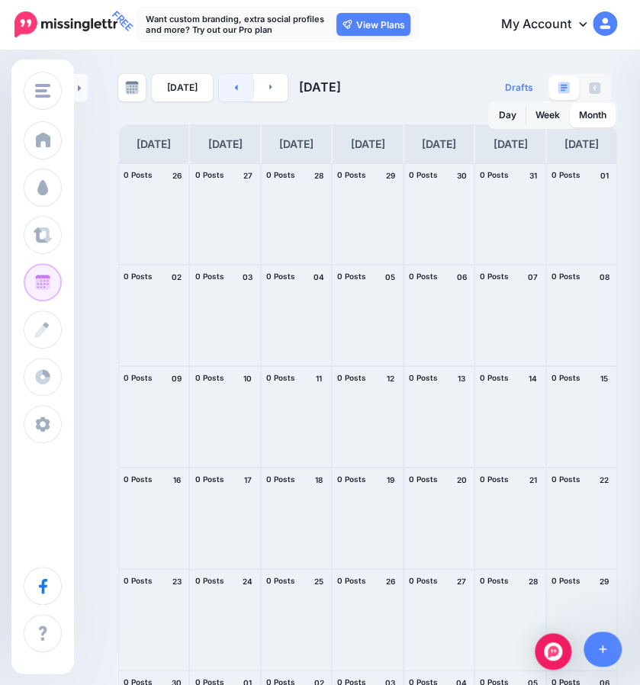
click at [237, 91] on link at bounding box center [236, 87] width 34 height 27
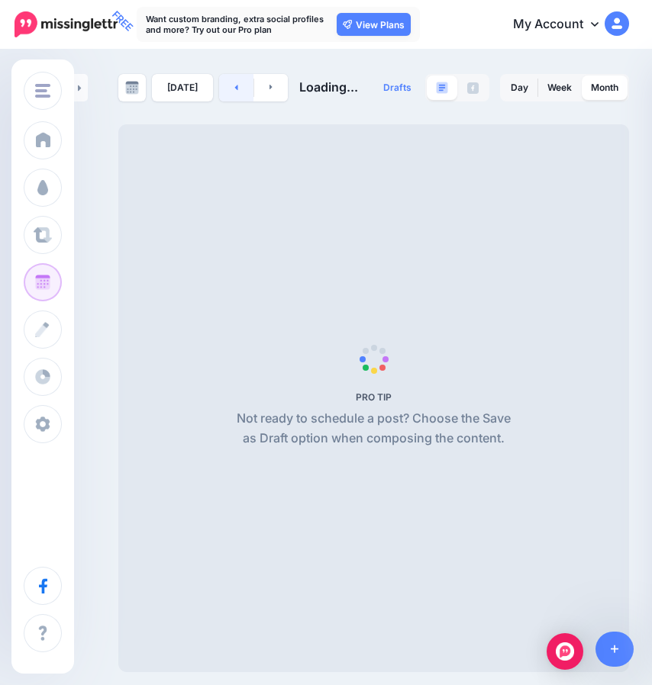
click at [237, 91] on link at bounding box center [236, 87] width 34 height 27
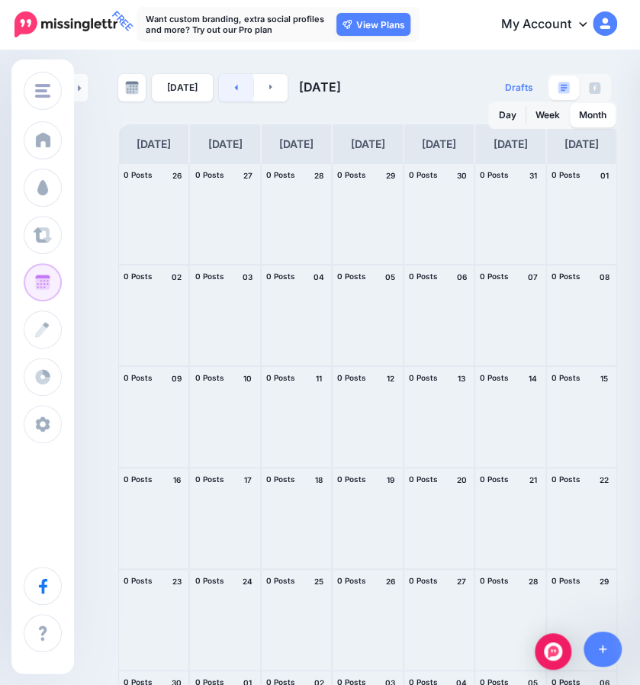
click at [237, 91] on link at bounding box center [236, 87] width 34 height 27
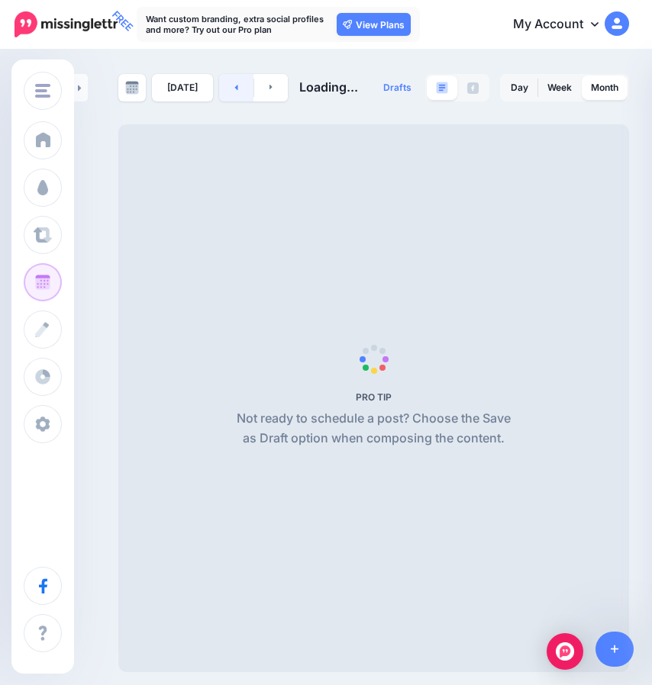
click at [237, 91] on link at bounding box center [236, 87] width 34 height 27
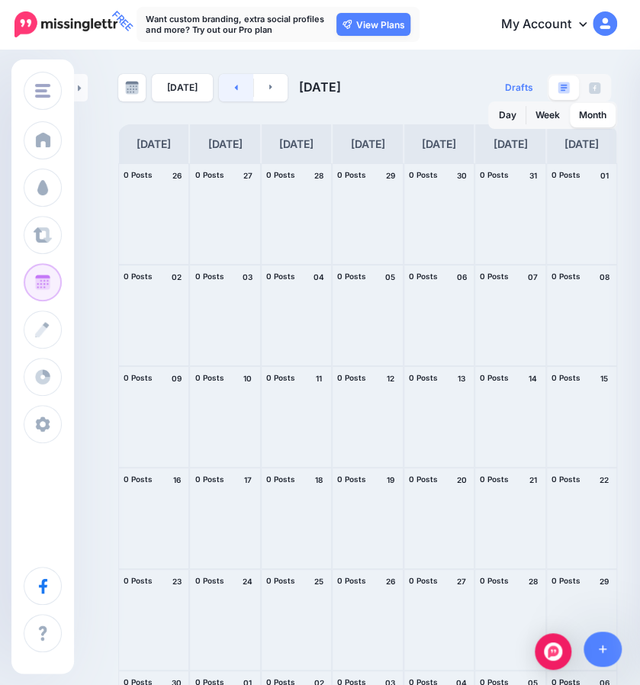
click at [237, 91] on link at bounding box center [236, 87] width 34 height 27
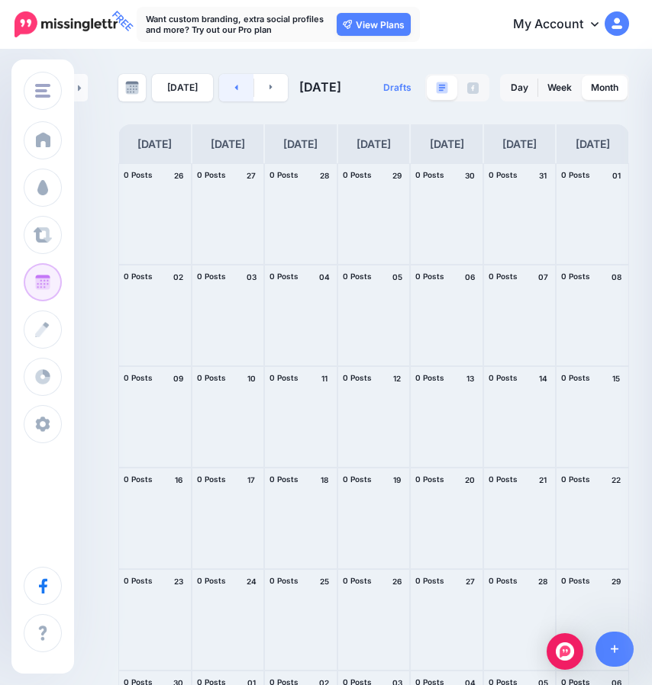
click at [237, 91] on link at bounding box center [236, 87] width 34 height 27
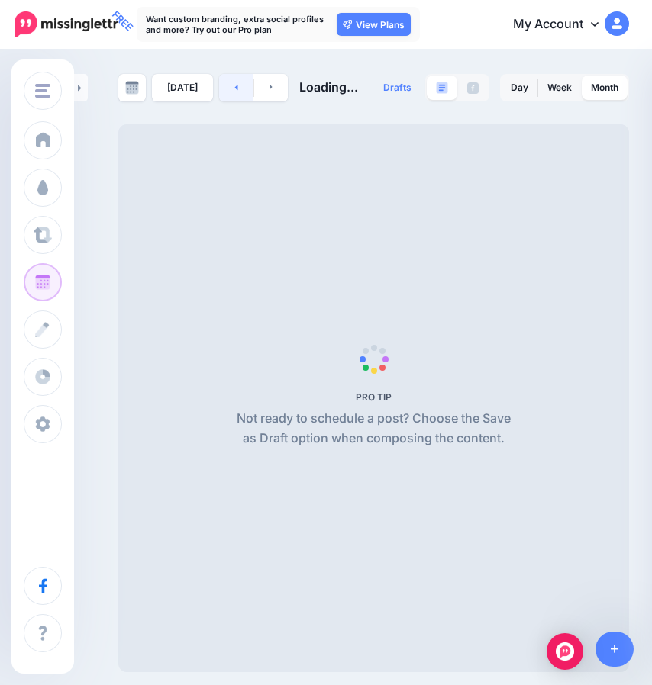
click at [237, 91] on link at bounding box center [236, 87] width 34 height 27
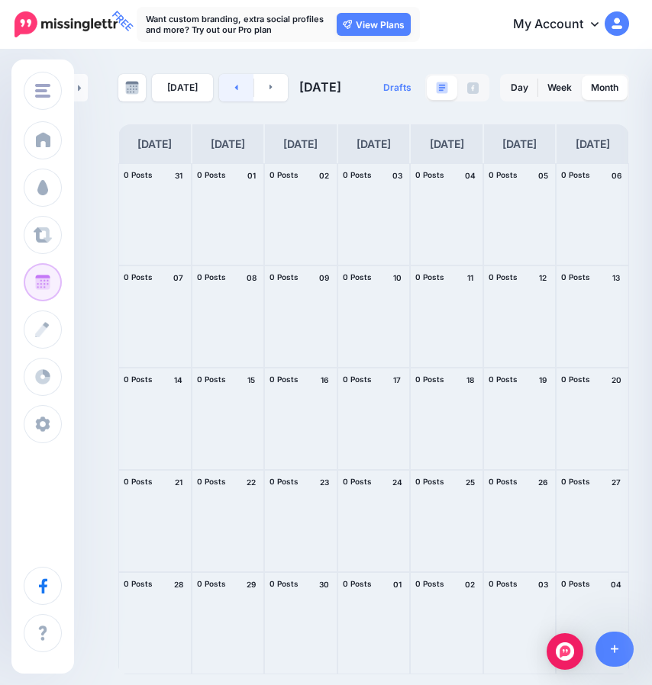
click at [237, 91] on link at bounding box center [236, 87] width 34 height 27
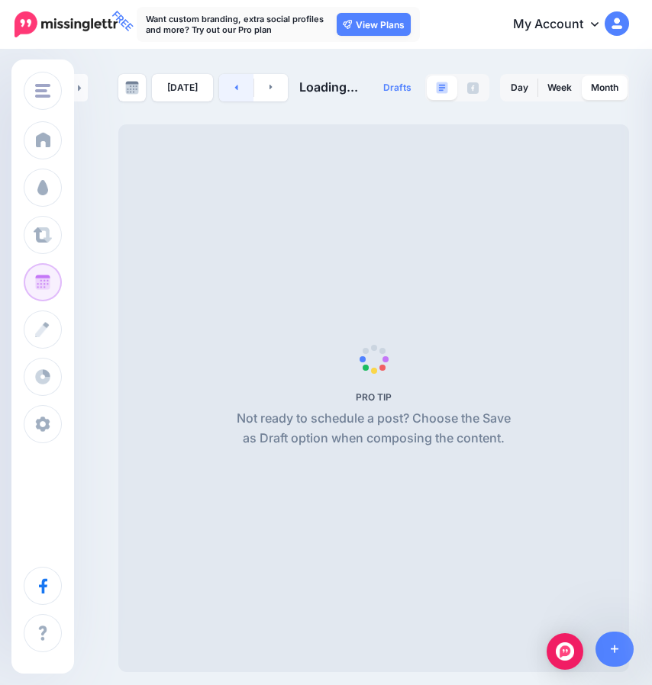
click at [237, 91] on link at bounding box center [236, 87] width 34 height 27
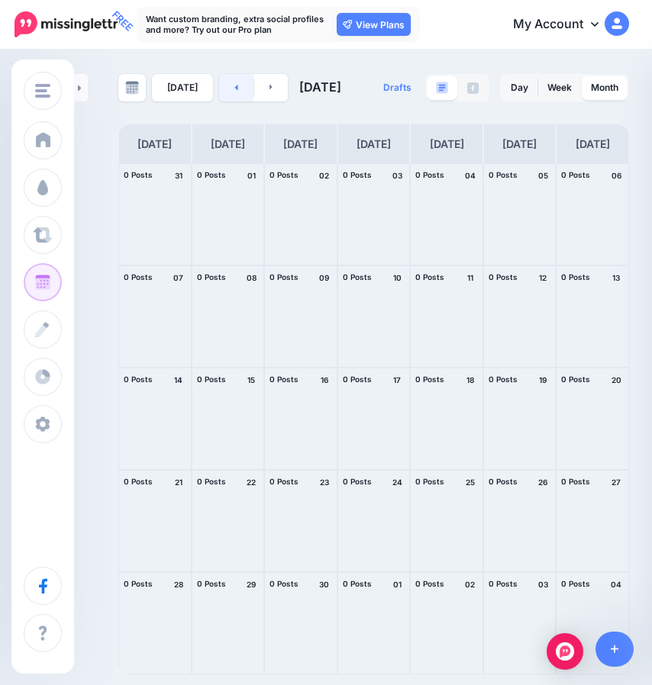
click at [237, 91] on link at bounding box center [236, 87] width 34 height 27
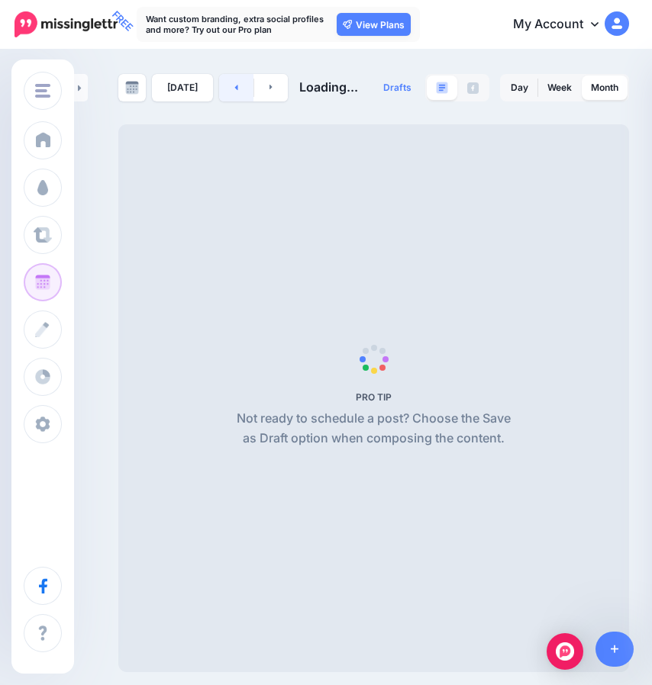
click at [237, 91] on link at bounding box center [236, 87] width 34 height 27
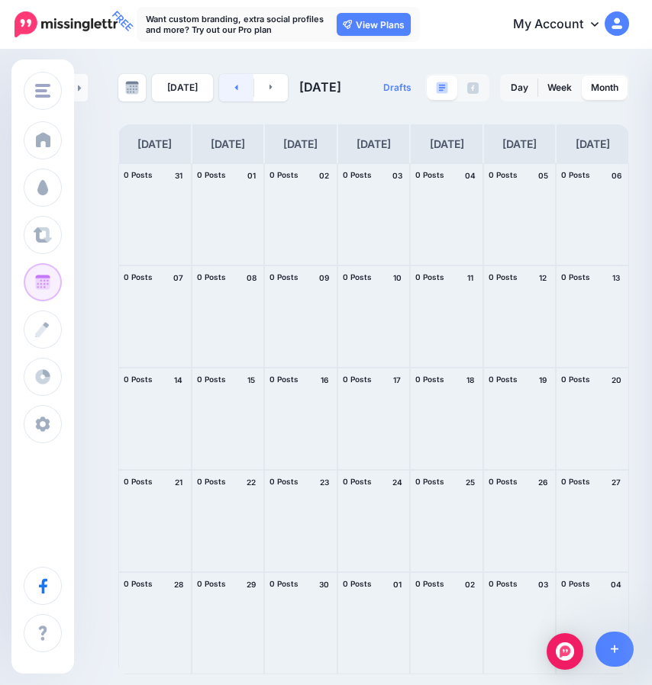
click at [237, 91] on link at bounding box center [236, 87] width 34 height 27
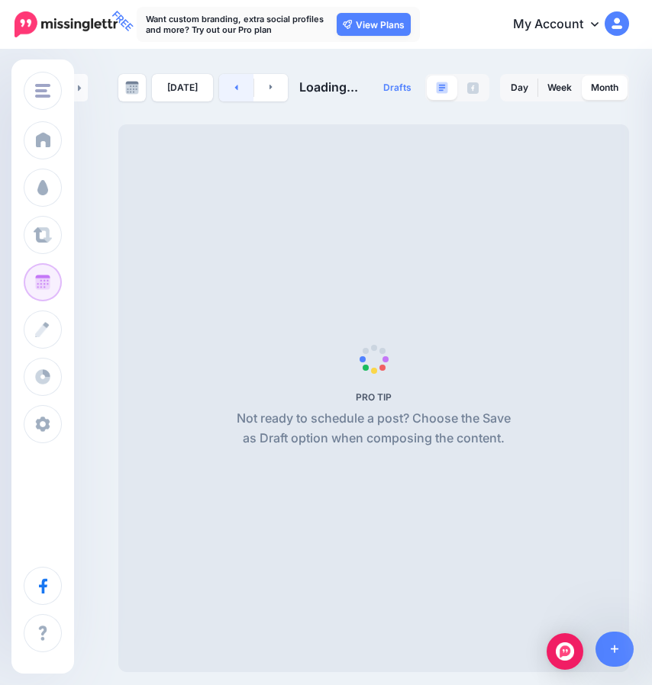
click at [237, 91] on link at bounding box center [236, 87] width 34 height 27
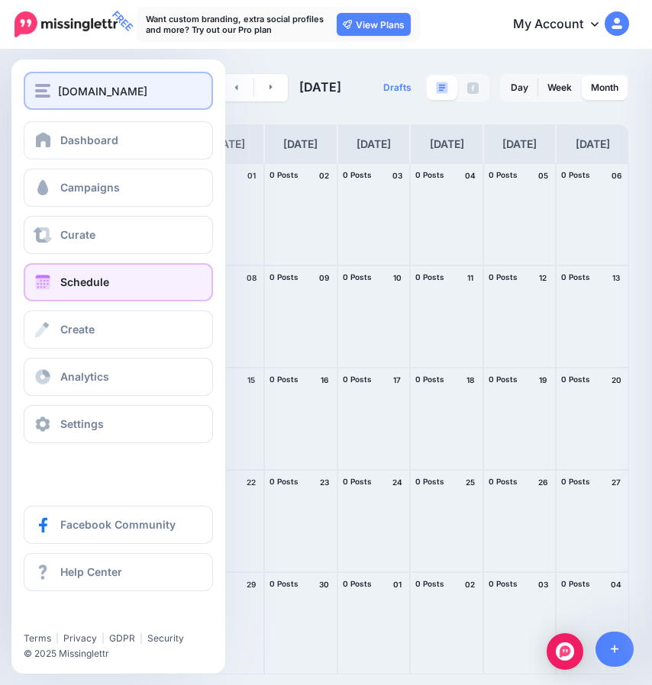
click at [72, 96] on span "[DOMAIN_NAME]" at bounding box center [102, 91] width 89 height 18
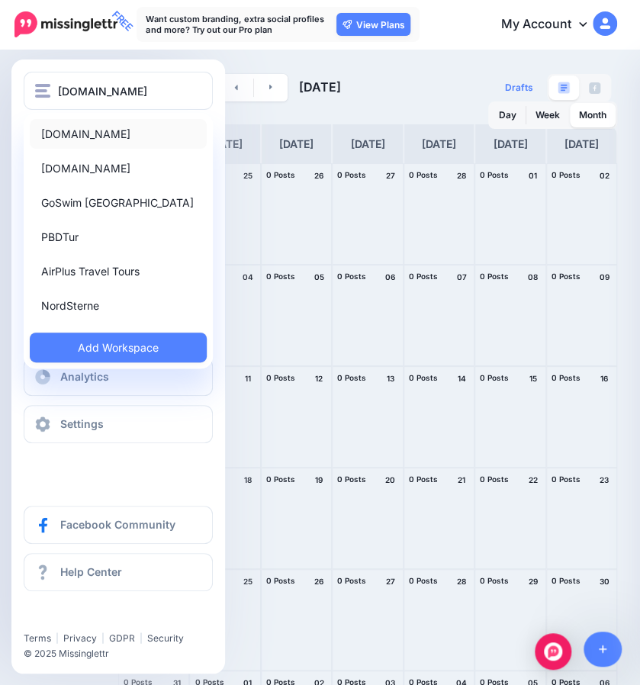
click at [67, 138] on link "[DOMAIN_NAME]" at bounding box center [118, 134] width 177 height 30
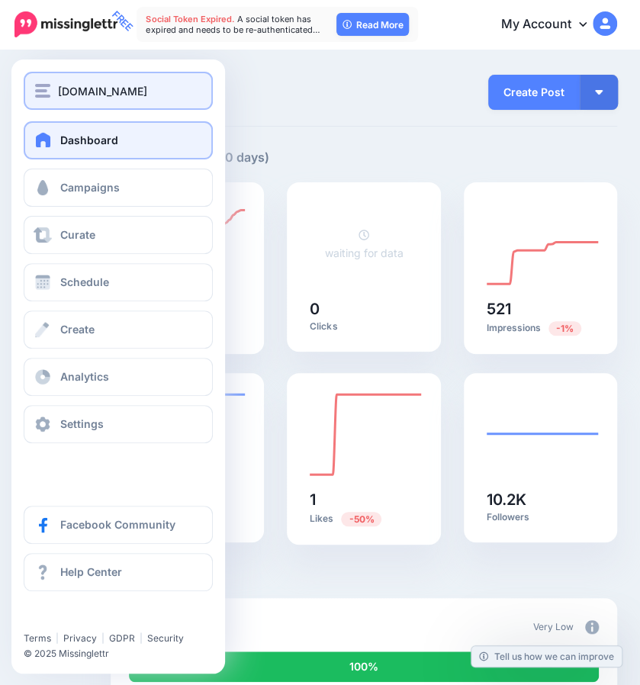
click at [67, 100] on button "[DOMAIN_NAME]" at bounding box center [118, 91] width 189 height 38
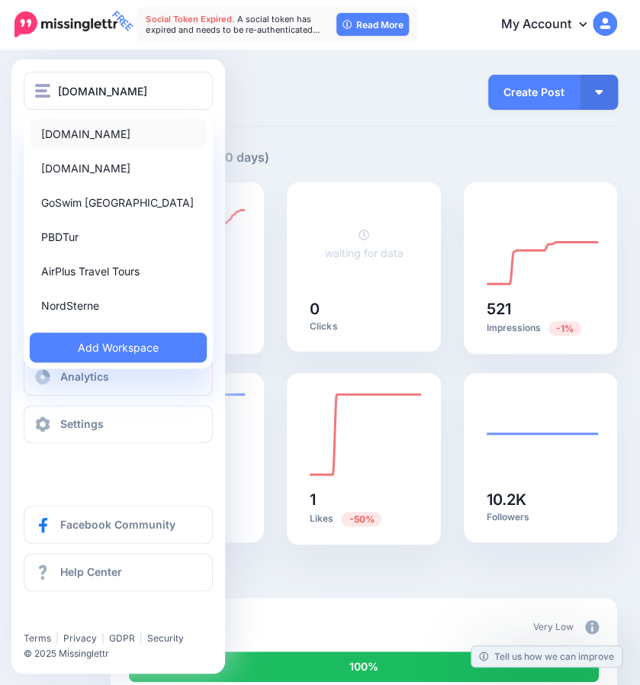
click at [70, 133] on link "[DOMAIN_NAME]" at bounding box center [118, 134] width 177 height 30
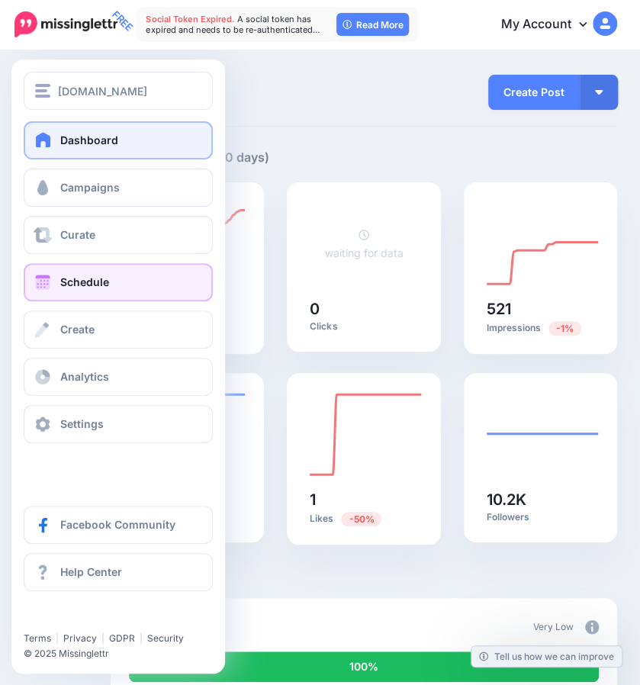
click at [41, 283] on span at bounding box center [43, 282] width 20 height 15
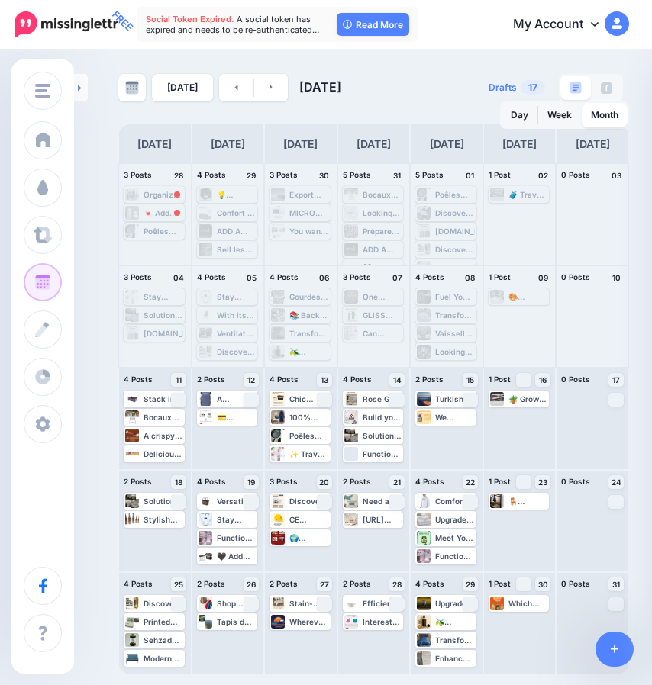
click at [89, 150] on div "Today August 2025 Drafts 17 Day Week Month" at bounding box center [326, 362] width 652 height 623
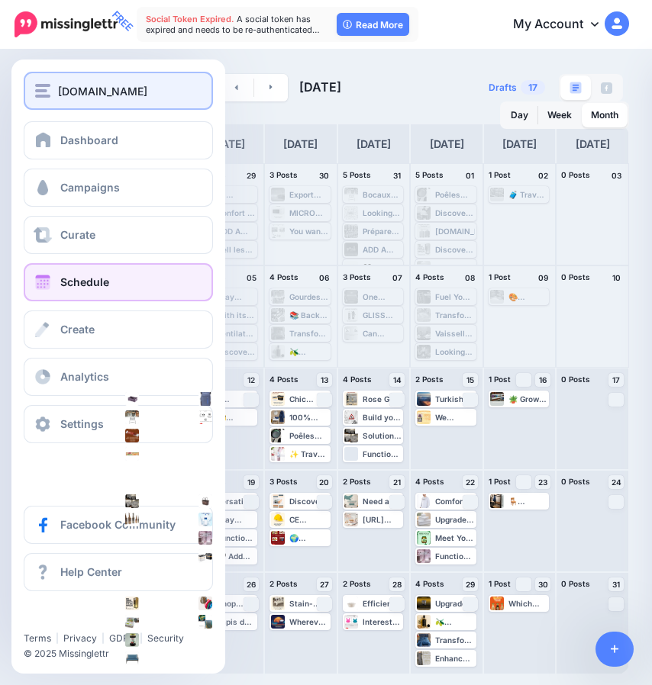
click at [56, 85] on div "[DOMAIN_NAME]" at bounding box center [118, 91] width 166 height 18
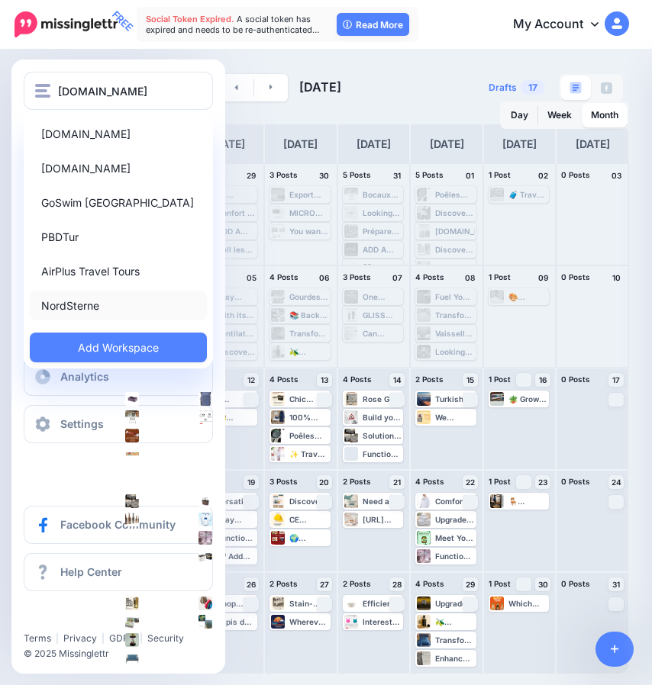
click at [71, 308] on link "NordSterne" at bounding box center [118, 306] width 177 height 30
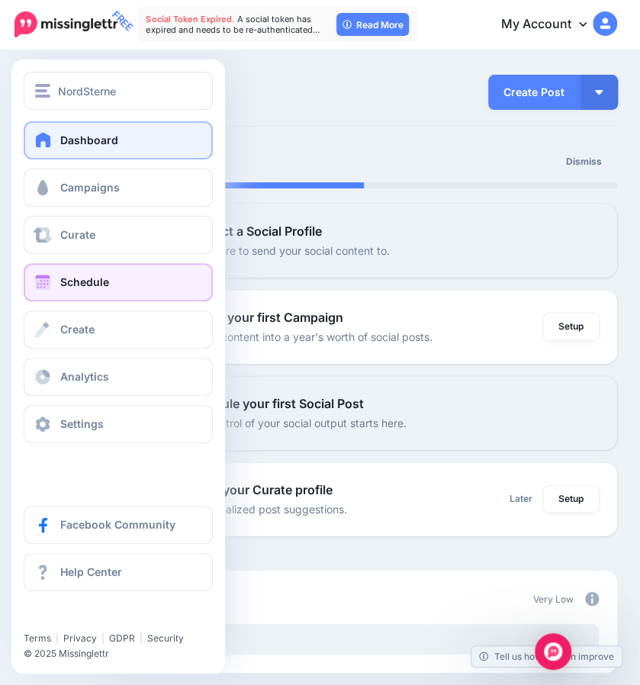
click at [69, 288] on span "Schedule" at bounding box center [84, 281] width 49 height 13
